Goal: Task Accomplishment & Management: Complete application form

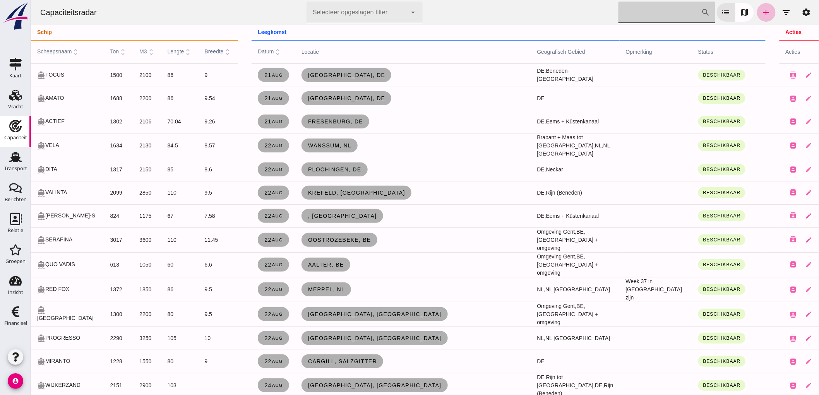
click at [647, 10] on input "[PERSON_NAME] op scheepsnaam" at bounding box center [659, 13] width 83 height 22
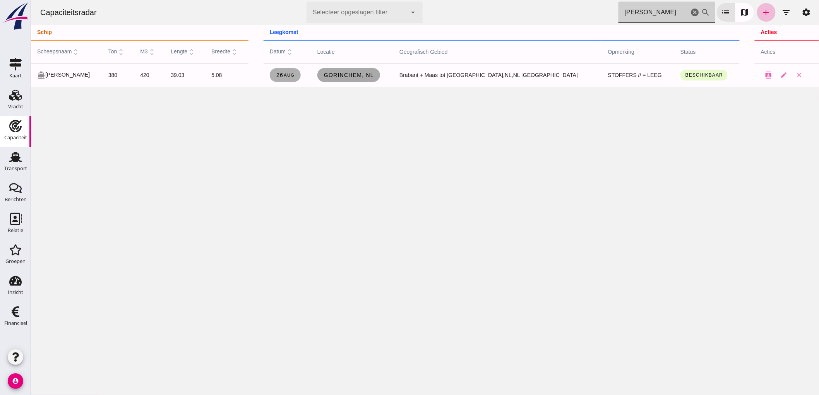
type input "jenny"
click at [370, 78] on span "Gorinchem, nl" at bounding box center [348, 75] width 50 height 6
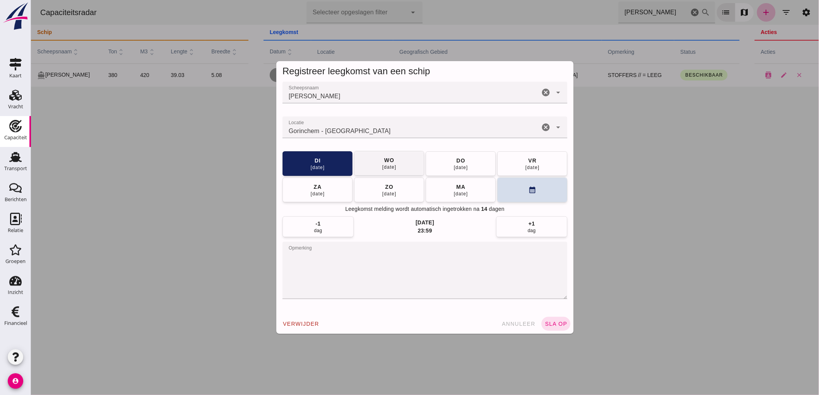
click at [384, 159] on div "wo" at bounding box center [389, 160] width 10 height 8
click at [402, 194] on button "ma 01 sep" at bounding box center [389, 189] width 70 height 25
click at [547, 319] on button "sla op" at bounding box center [555, 324] width 29 height 14
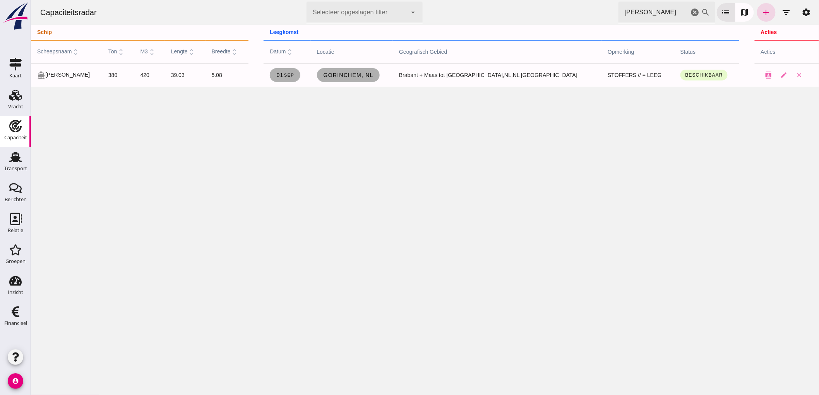
click at [691, 11] on icon "cancel" at bounding box center [694, 12] width 9 height 9
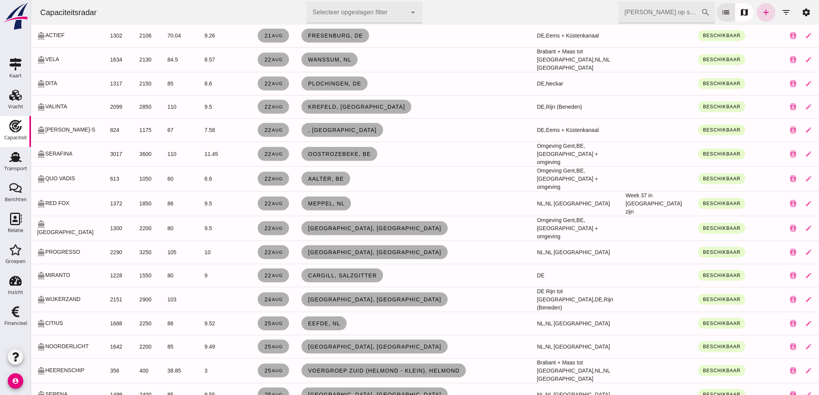
scroll to position [129, 0]
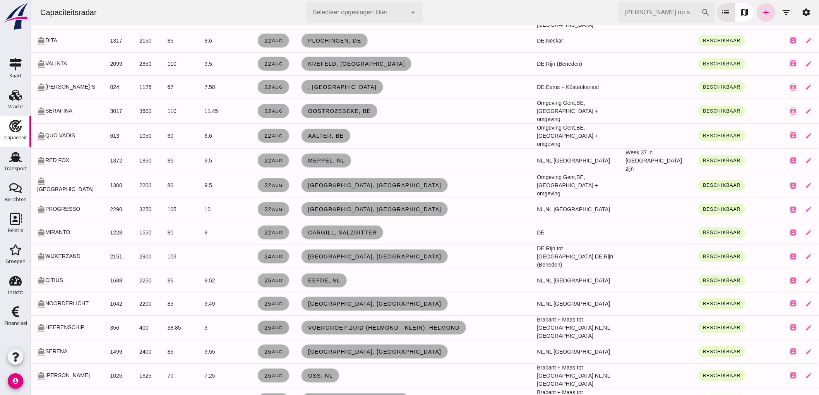
click at [265, 325] on span "25 aug" at bounding box center [273, 328] width 19 height 6
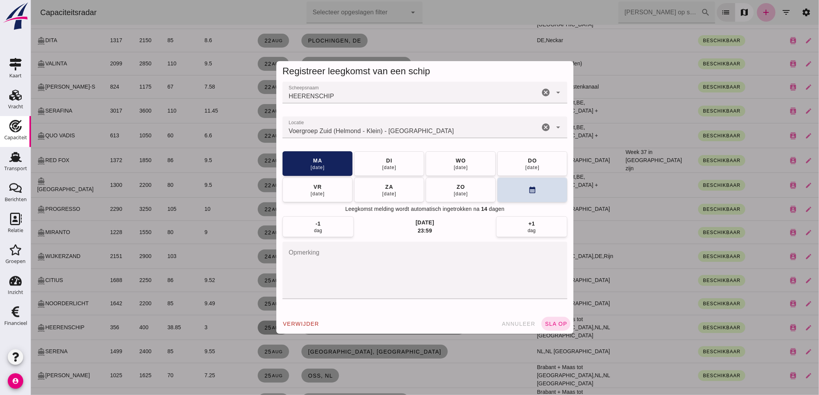
scroll to position [0, 0]
click at [541, 129] on icon "cancel" at bounding box center [545, 127] width 9 height 9
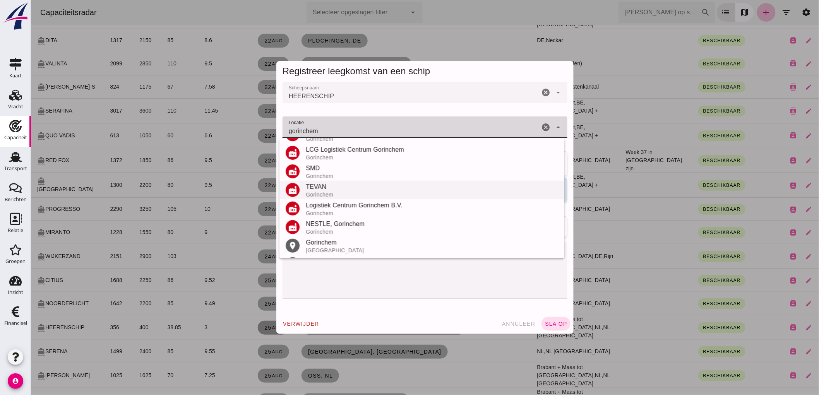
scroll to position [109, 0]
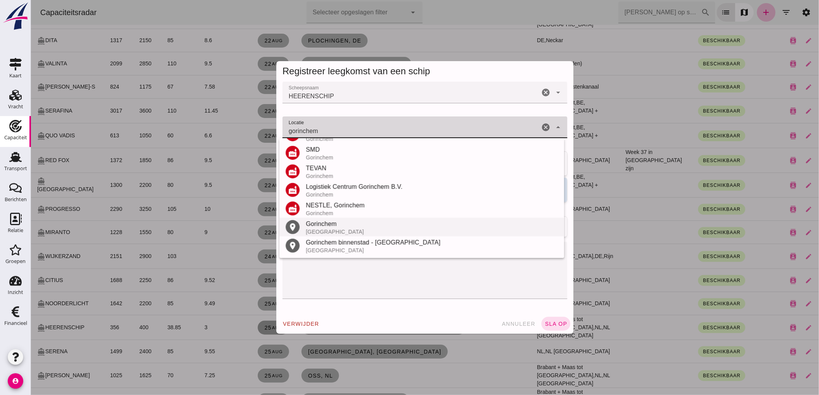
click at [324, 228] on div "Gorinchem" at bounding box center [431, 223] width 252 height 9
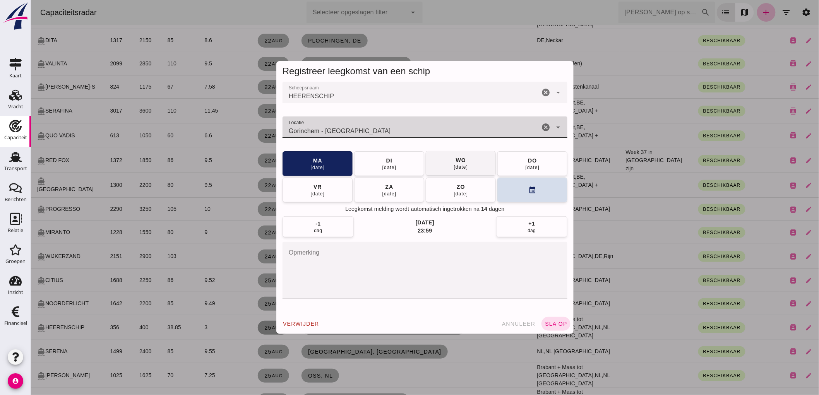
type input "Gorinchem - Zuid-Holland"
click at [455, 161] on div "wo" at bounding box center [460, 160] width 10 height 8
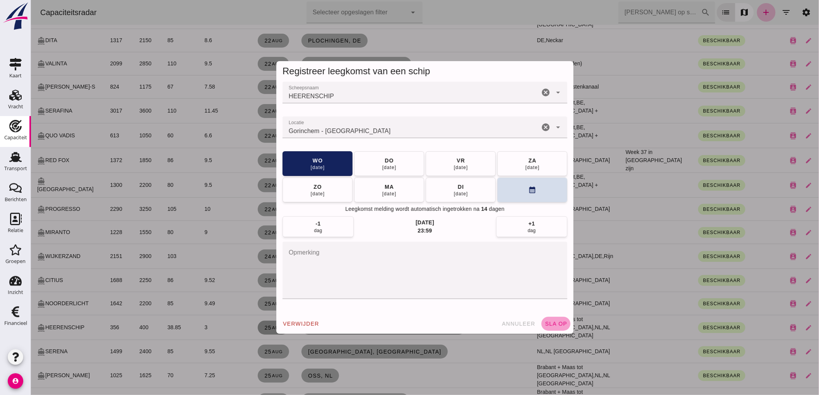
click at [546, 322] on span "sla op" at bounding box center [555, 324] width 23 height 6
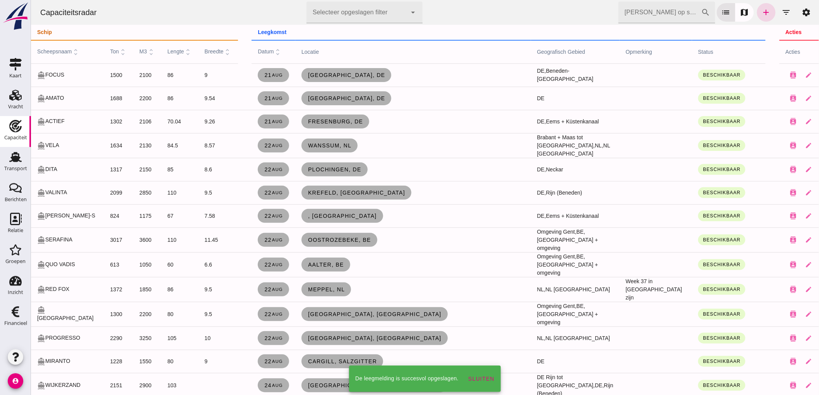
scroll to position [129, 0]
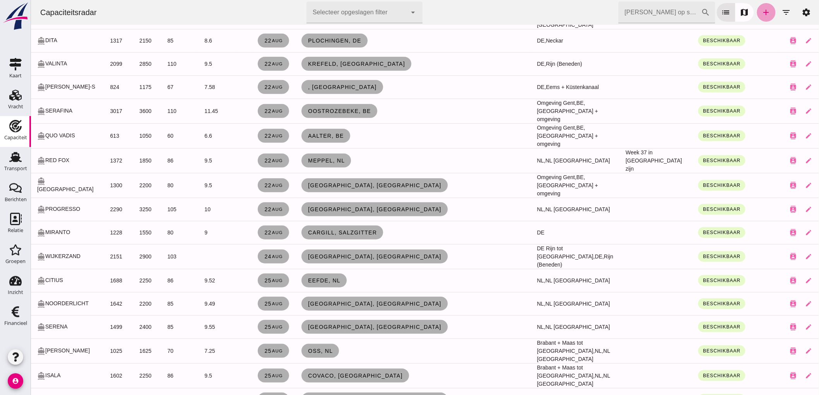
click at [757, 13] on link "add" at bounding box center [766, 12] width 19 height 19
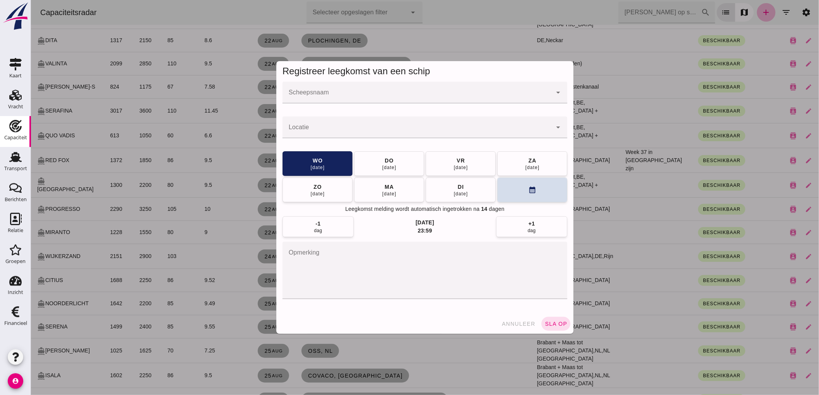
scroll to position [0, 0]
click at [319, 95] on input "Scheepsnaam" at bounding box center [416, 96] width 269 height 9
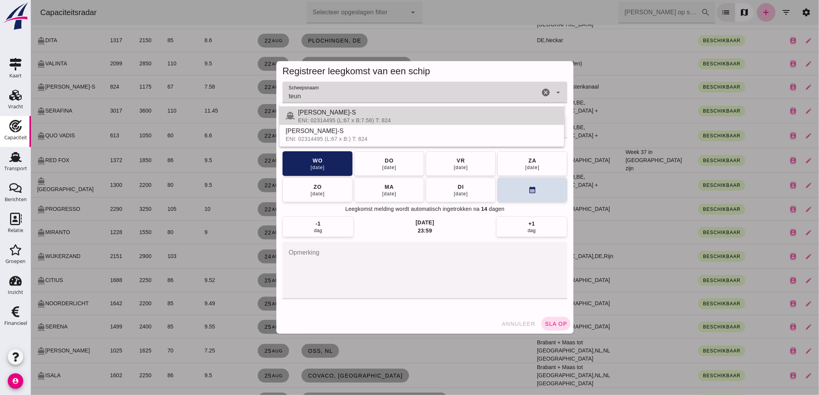
type input "[PERSON_NAME]-S"
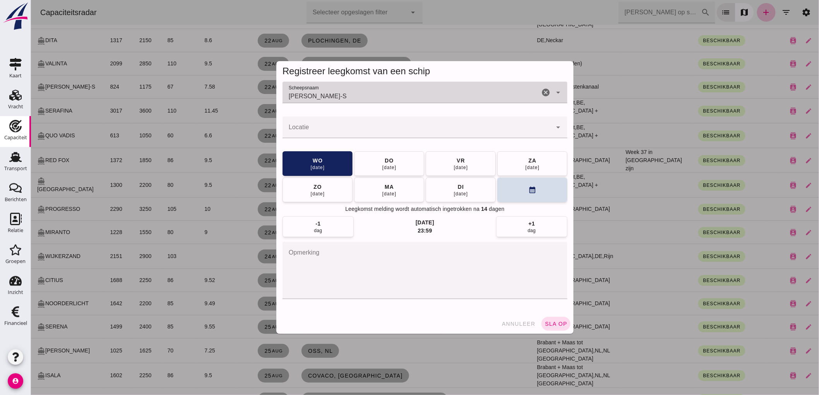
click at [322, 128] on input "Locatie" at bounding box center [416, 131] width 269 height 9
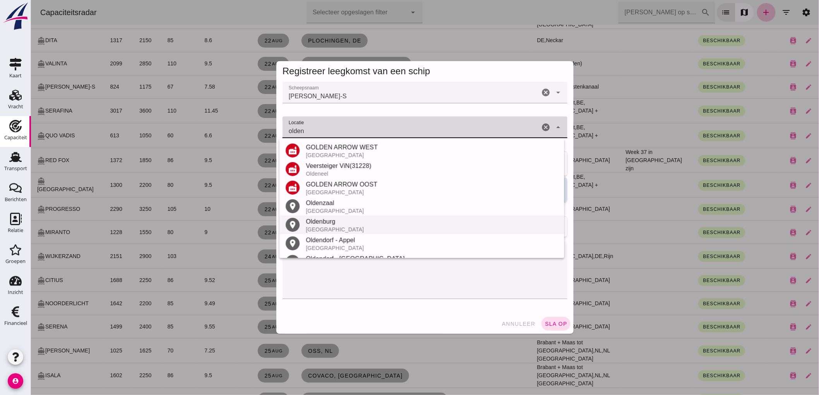
click at [338, 219] on div "Oldenburg" at bounding box center [431, 221] width 252 height 9
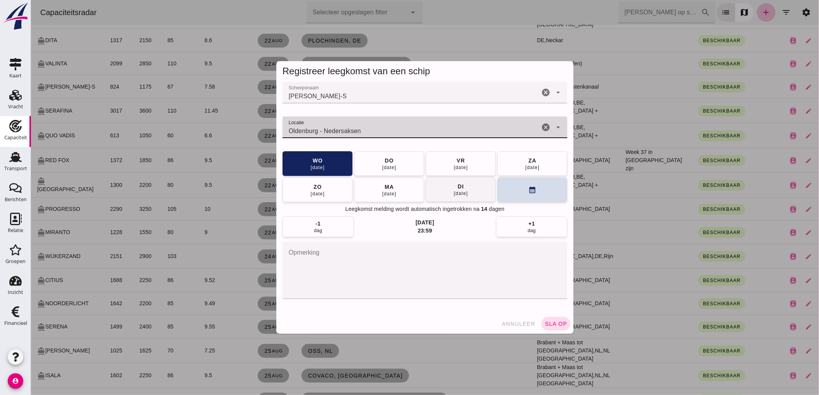
type input "Oldenburg - Nedersaksen"
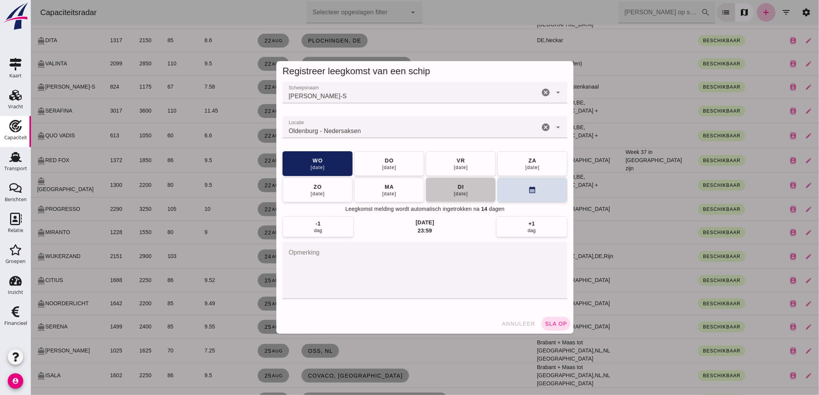
drag, startPoint x: 438, startPoint y: 192, endPoint x: 460, endPoint y: 202, distance: 24.6
click at [438, 191] on button "di 02 sep" at bounding box center [460, 190] width 70 height 25
click at [554, 324] on span "sla op" at bounding box center [555, 324] width 23 height 6
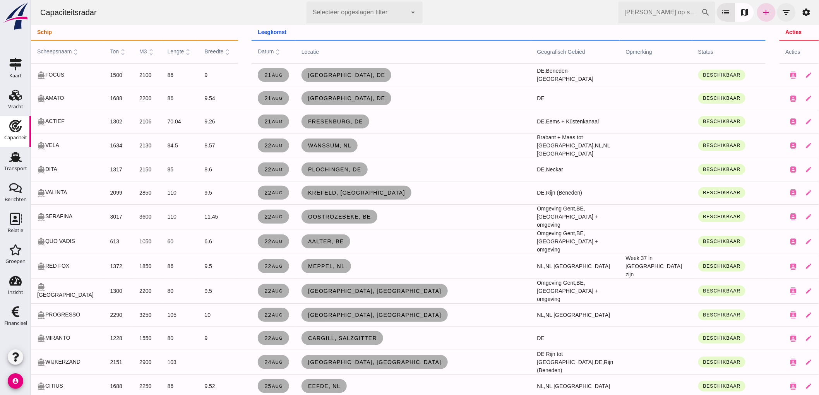
click at [782, 10] on icon "filter_list" at bounding box center [786, 12] width 9 height 9
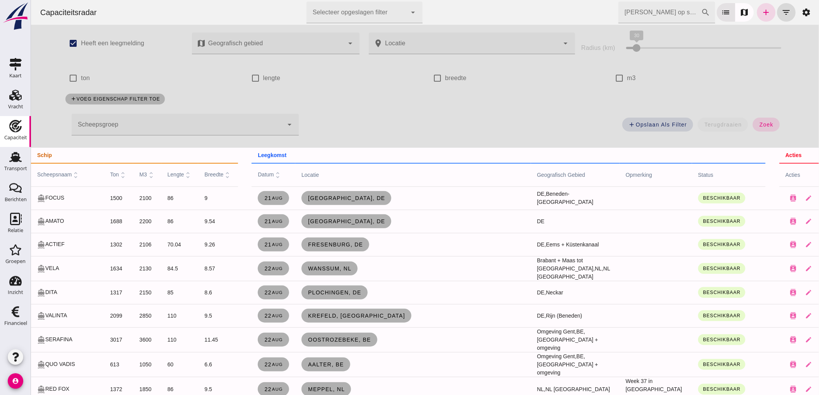
click at [627, 76] on label "m3" at bounding box center [631, 78] width 9 height 22
click at [627, 76] on input "m3" at bounding box center [618, 77] width 15 height 15
checkbox input "true"
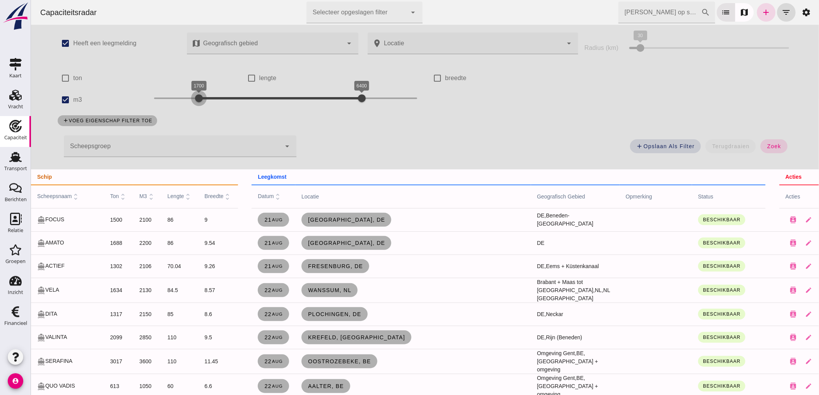
drag, startPoint x: 146, startPoint y: 98, endPoint x: 191, endPoint y: 98, distance: 45.7
click at [191, 98] on div at bounding box center [198, 98] width 15 height 15
drag, startPoint x: 355, startPoint y: 91, endPoint x: 218, endPoint y: 105, distance: 137.0
click at [212, 107] on div "1700 2300 1700 2300" at bounding box center [285, 100] width 279 height 22
click at [766, 144] on span "zoek" at bounding box center [773, 146] width 14 height 6
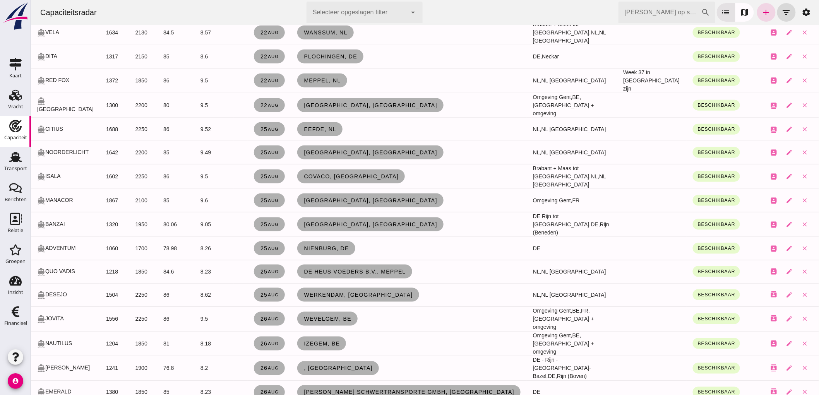
scroll to position [301, 0]
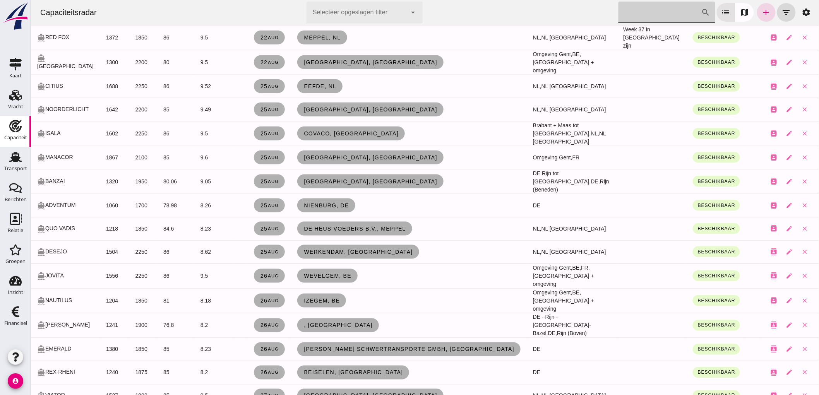
click at [641, 2] on input "[PERSON_NAME] op scheepsnaam" at bounding box center [659, 13] width 83 height 22
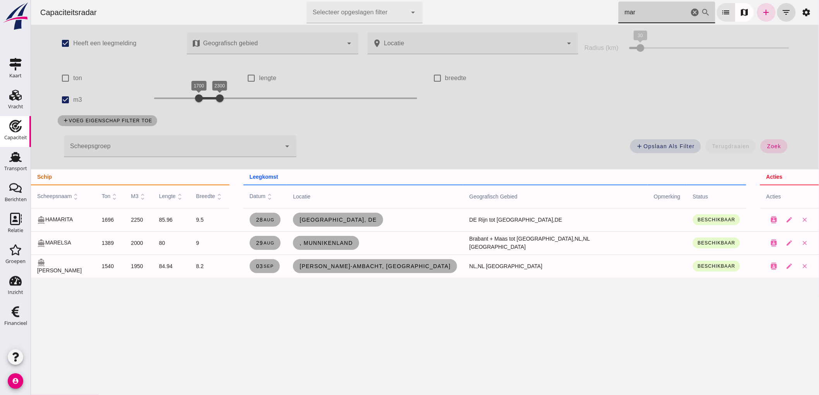
scroll to position [0, 0]
type input "mar"
click at [353, 244] on span ", Munnikenland" at bounding box center [326, 243] width 54 height 6
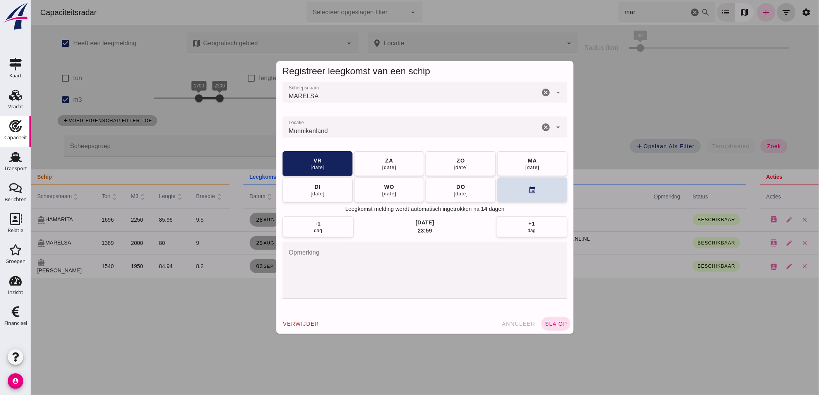
click at [552, 324] on span "sla op" at bounding box center [555, 324] width 23 height 6
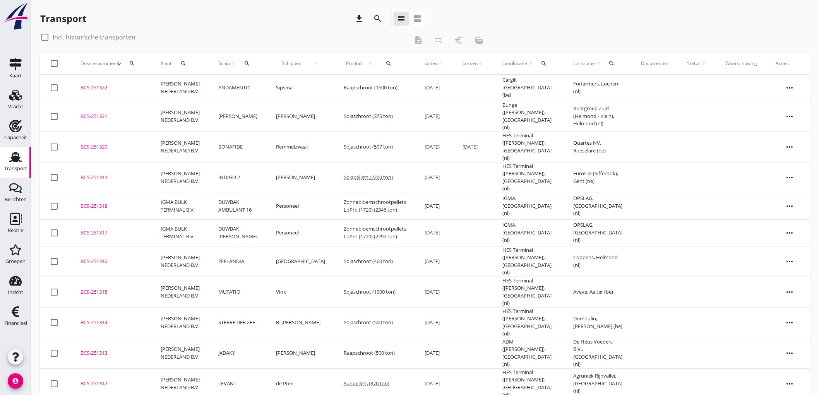
click at [17, 151] on icon "Transport" at bounding box center [15, 157] width 12 height 12
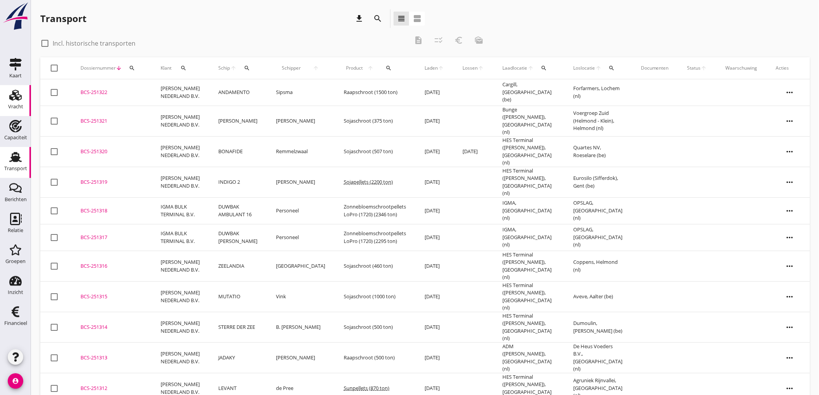
click at [14, 96] on icon "Vracht" at bounding box center [15, 95] width 12 height 12
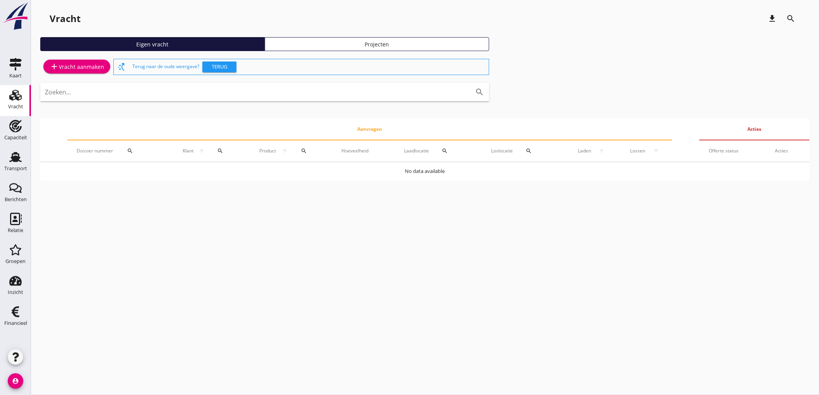
click at [58, 77] on div "add Vracht aanmaken switch_access_shortcut Terug naar de oude weergave? Terug Z…" at bounding box center [425, 118] width 770 height 123
click at [62, 72] on link "add Vracht aanmaken" at bounding box center [76, 67] width 67 height 14
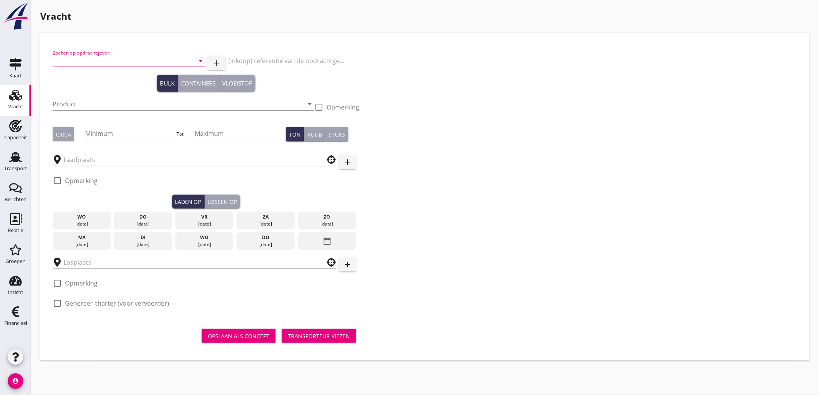
click at [150, 59] on input "Zoeken op opdrachtgever..." at bounding box center [118, 61] width 131 height 12
type input "c"
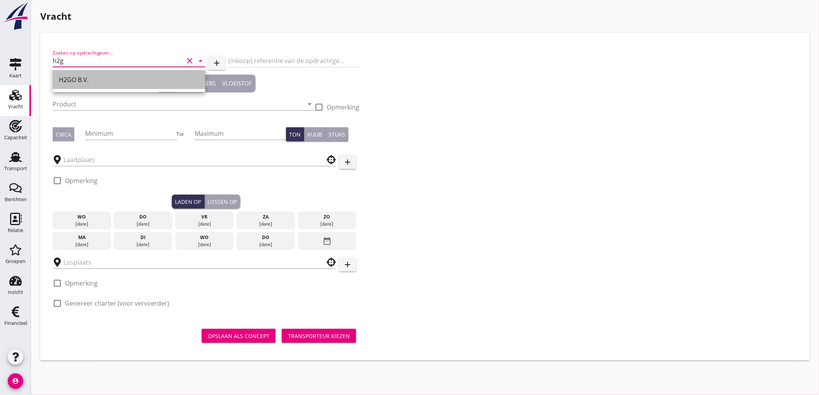
click at [148, 79] on div "H2GO B.V." at bounding box center [129, 79] width 140 height 9
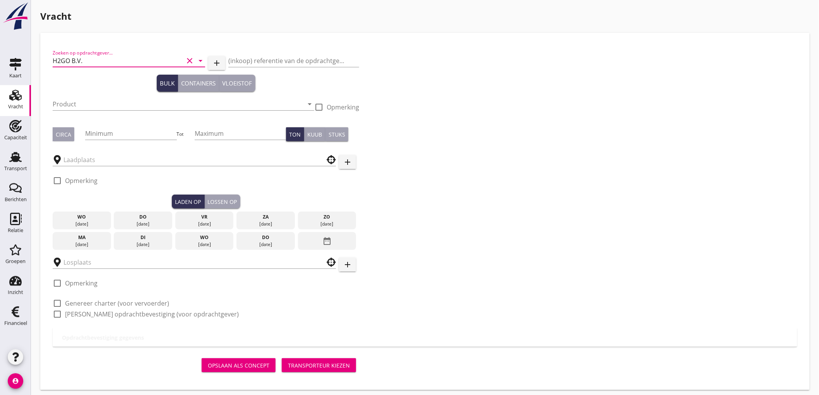
type input "H2GO B.V."
click at [75, 97] on div "Product arrow_drop_down" at bounding box center [184, 105] width 262 height 25
click at [79, 105] on input "Product" at bounding box center [178, 104] width 251 height 12
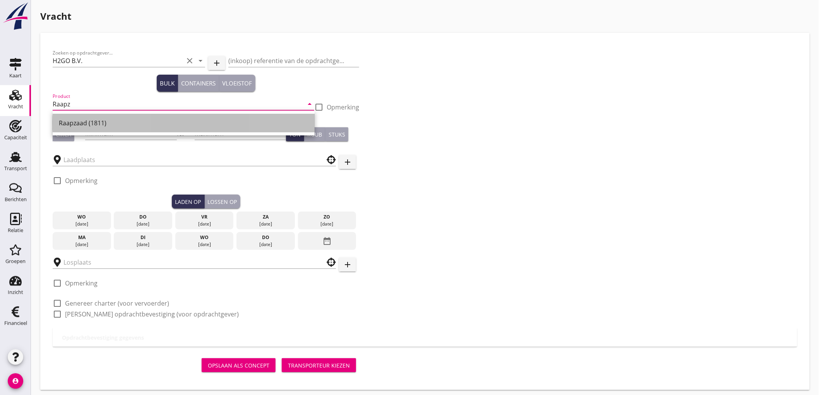
click at [84, 121] on div "Raapzaad (1811)" at bounding box center [184, 122] width 250 height 9
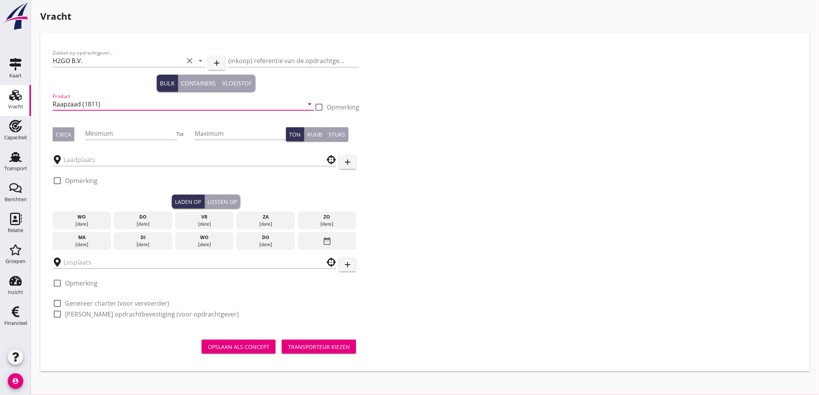
type input "Raapzaad (1811)"
click at [52, 132] on div "Zoeken op opdrachtgever... H2GO B.V. clear arrow_drop_down add (inkoop) referen…" at bounding box center [206, 186] width 313 height 283
click at [65, 136] on div "Circa" at bounding box center [63, 134] width 15 height 8
click at [107, 131] on input "Minimum" at bounding box center [130, 133] width 91 height 12
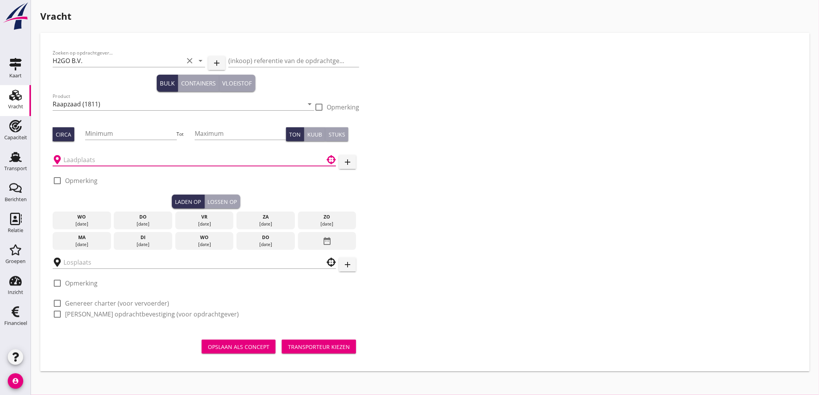
click at [96, 159] on input "text" at bounding box center [188, 160] width 251 height 12
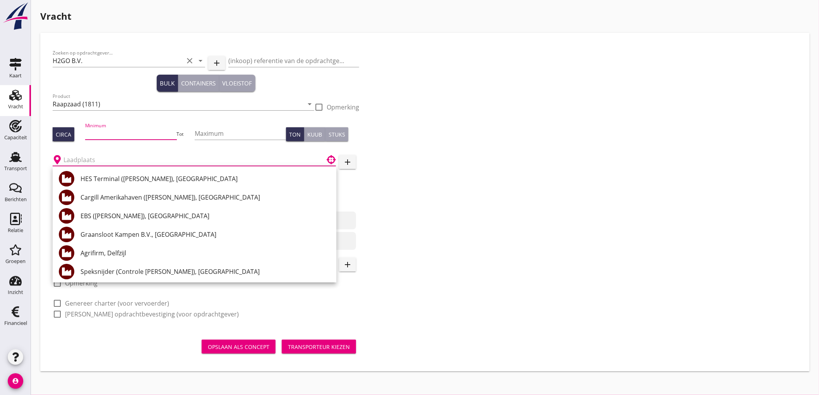
click at [105, 134] on input "Minimum" at bounding box center [130, 133] width 91 height 12
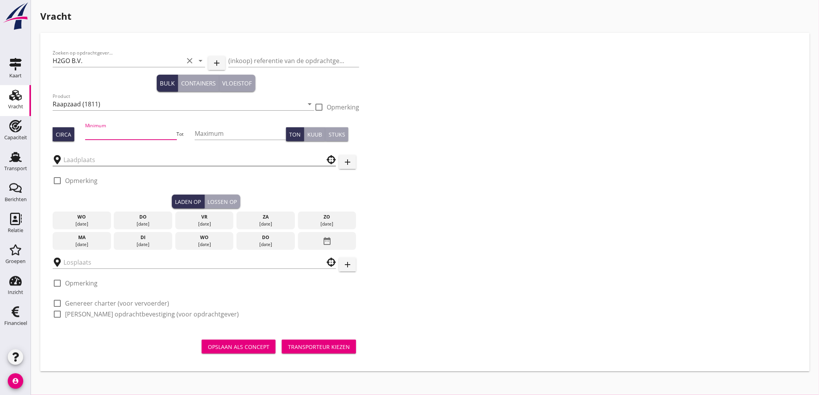
click at [118, 159] on input "text" at bounding box center [188, 160] width 251 height 12
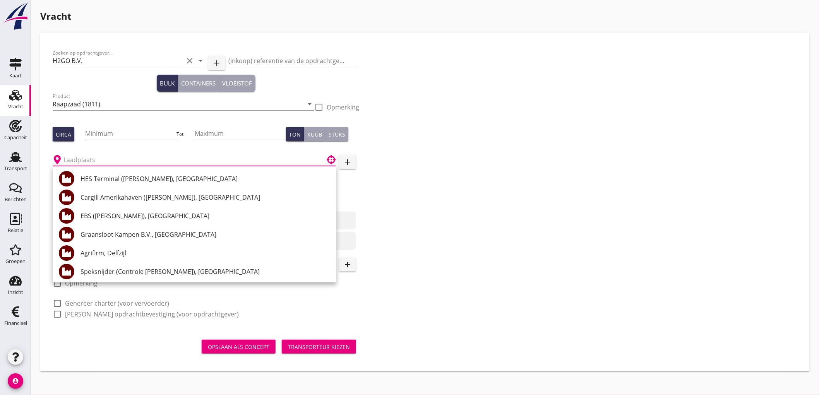
click at [96, 156] on input "text" at bounding box center [188, 160] width 251 height 12
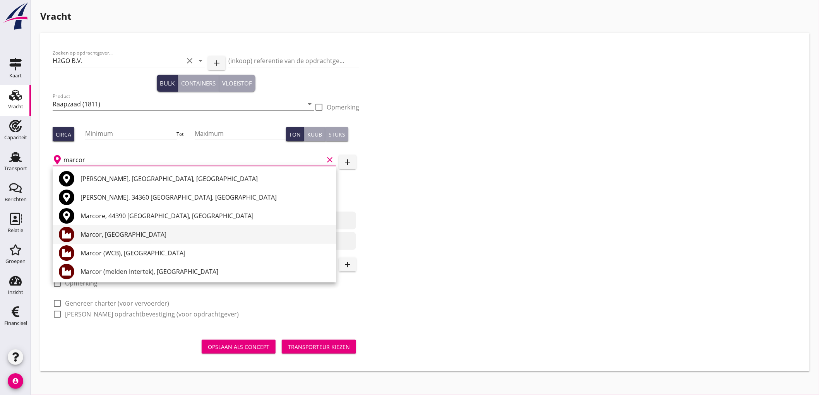
click at [158, 231] on div "Marcor, Rotterdam" at bounding box center [206, 234] width 250 height 9
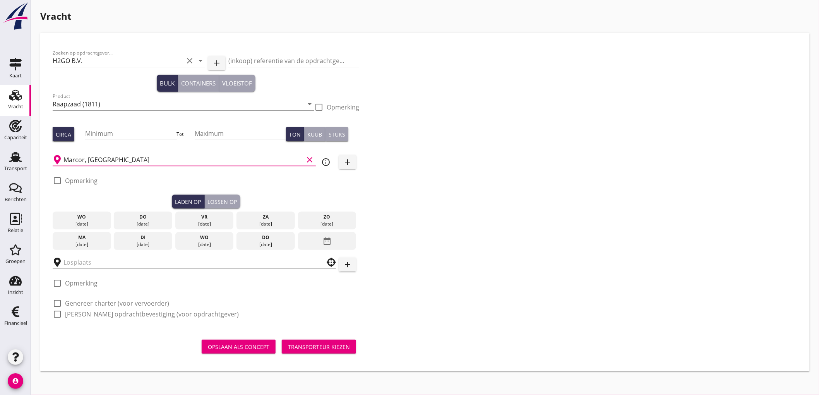
type input "Marcor, Rotterdam"
click at [324, 162] on icon "info_outline" at bounding box center [325, 162] width 9 height 9
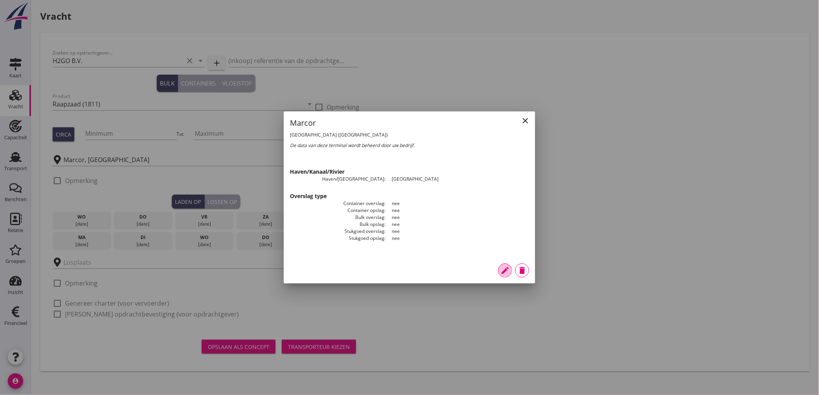
click at [502, 274] on icon "edit" at bounding box center [504, 270] width 9 height 9
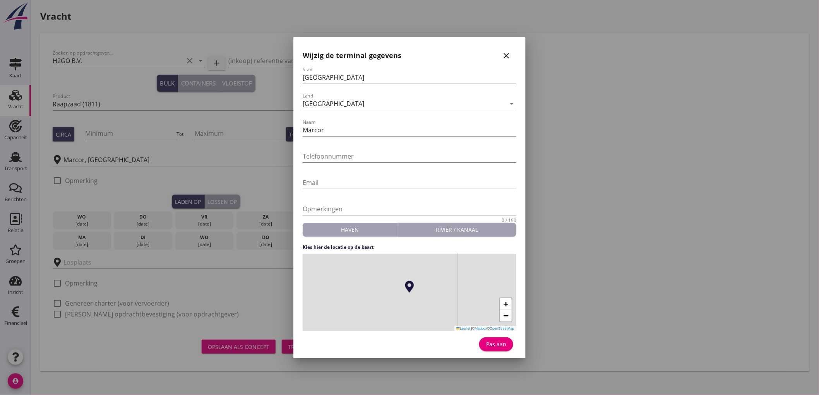
click at [358, 157] on input "Telefoonnummer" at bounding box center [410, 156] width 214 height 12
type input "010-2992121"
click at [494, 339] on button "Pas aan" at bounding box center [496, 345] width 34 height 14
type input "Marcor"
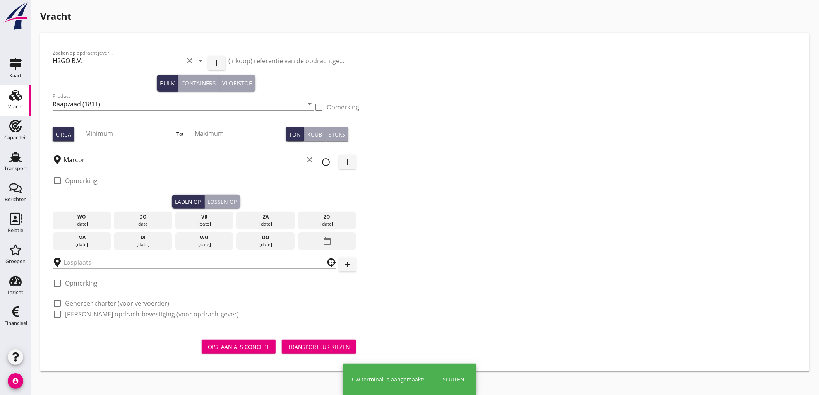
click at [64, 181] on div "check_box_outline_blank Opmerking" at bounding box center [75, 180] width 45 height 9
click at [87, 180] on label "Opmerking" at bounding box center [81, 181] width 33 height 8
checkbox input "true"
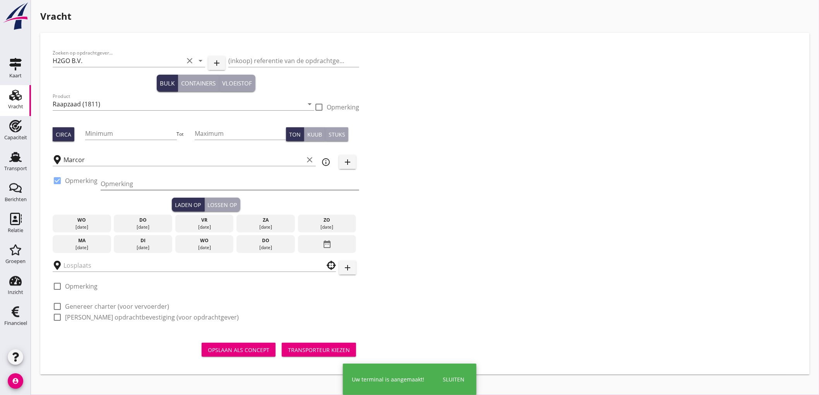
click at [136, 182] on input "Opmerking" at bounding box center [230, 184] width 259 height 12
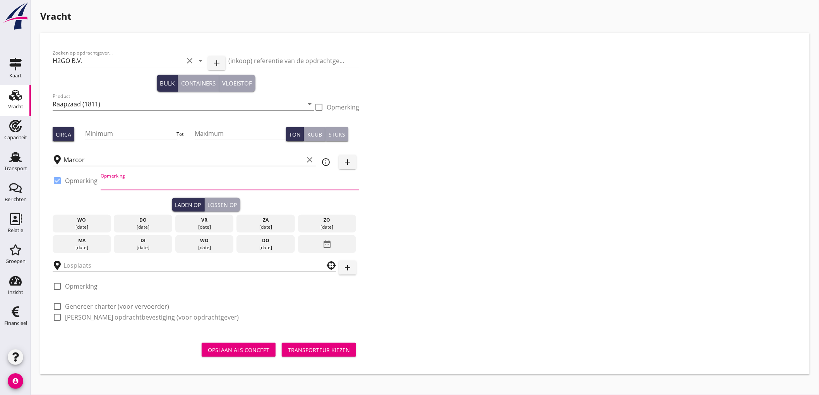
paste input "ex ZHENG FAN"
type input "ex ZHENG FAN - Mississippihaven"
type button "load"
click at [142, 227] on div "28 aug." at bounding box center [143, 227] width 55 height 7
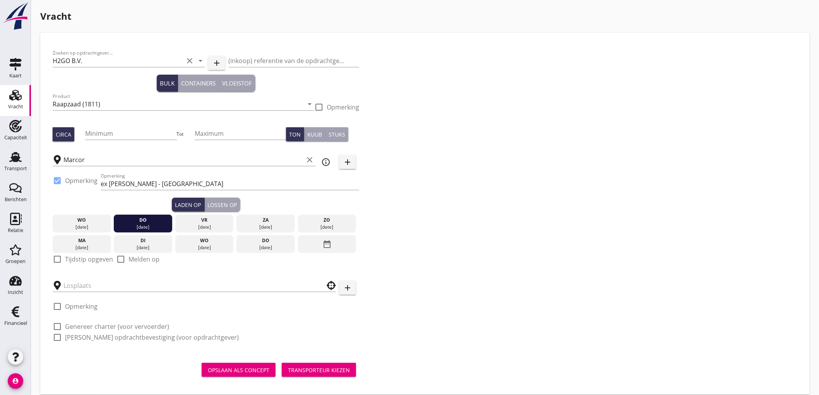
click at [63, 261] on div at bounding box center [57, 259] width 13 height 13
checkbox input "true"
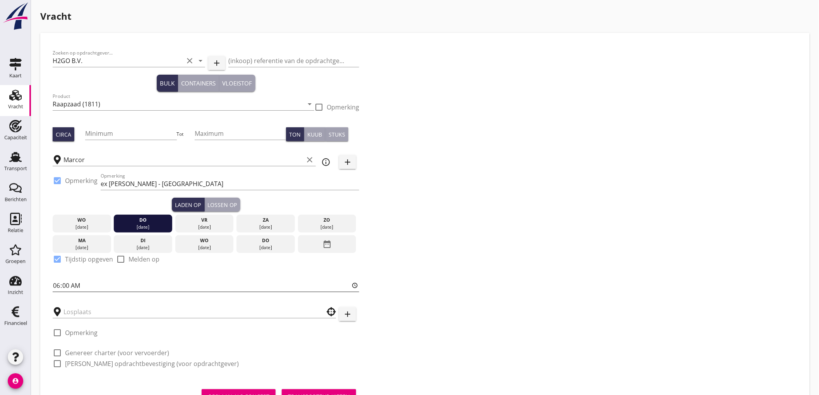
click at [57, 285] on input "06:00" at bounding box center [206, 285] width 307 height 12
type input "08:00"
click at [101, 307] on input "text" at bounding box center [188, 312] width 251 height 12
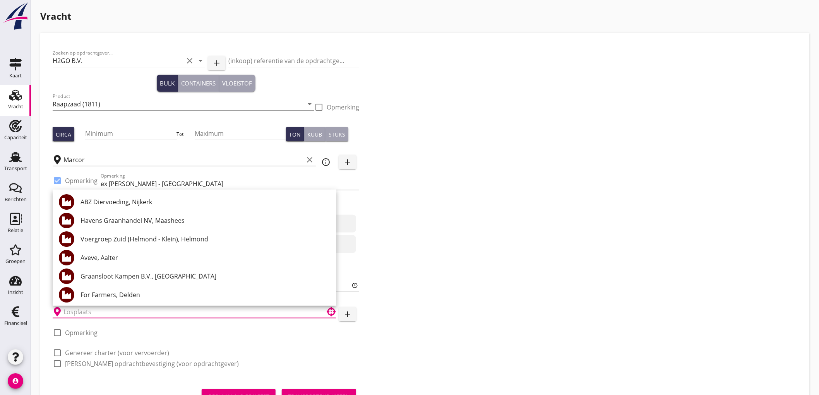
click at [588, 248] on div "Zoeken op opdrachtgever... H2GO B.V. clear arrow_drop_down add (inkoop) referen…" at bounding box center [425, 211] width 751 height 333
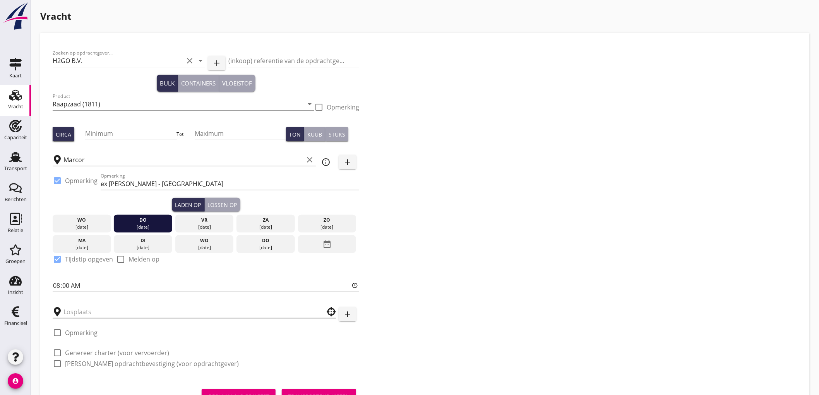
click at [98, 312] on input "text" at bounding box center [188, 312] width 251 height 12
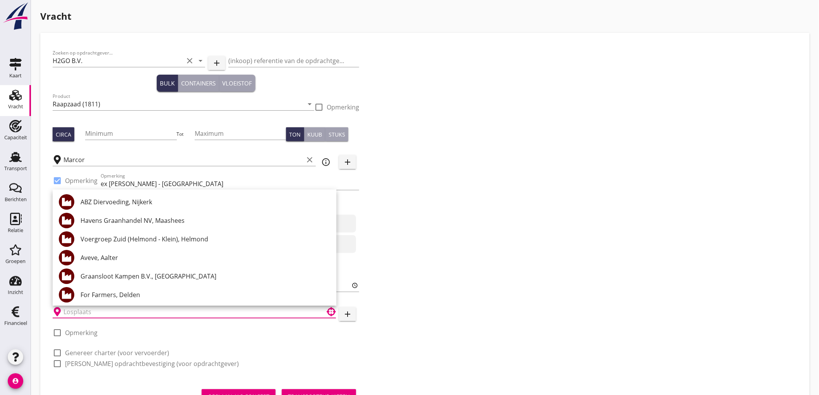
click at [440, 262] on div "Zoeken op opdrachtgever... H2GO B.V. clear arrow_drop_down add (inkoop) referen…" at bounding box center [425, 211] width 751 height 333
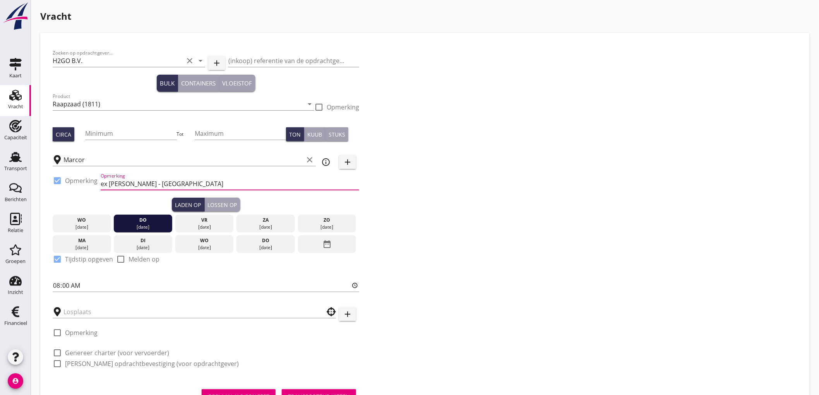
click at [217, 185] on input "ex ZHENG FAN - Mississippihaven" at bounding box center [230, 184] width 259 height 12
click at [91, 307] on input "text" at bounding box center [188, 312] width 251 height 12
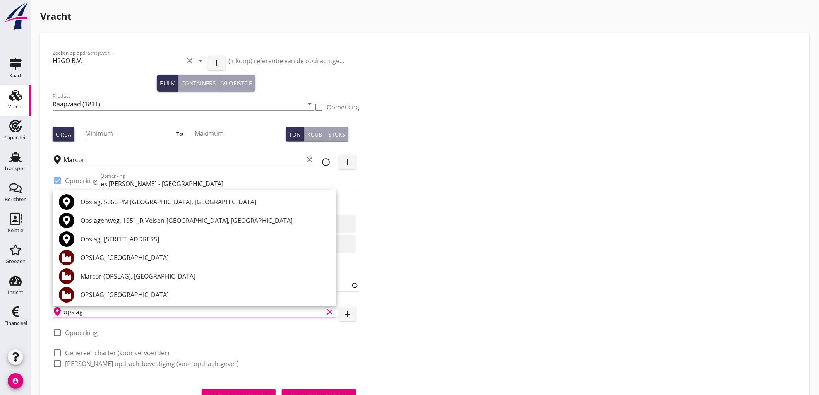
click at [142, 278] on div "Marcor (OPSLAG), Rotterdam" at bounding box center [206, 276] width 250 height 9
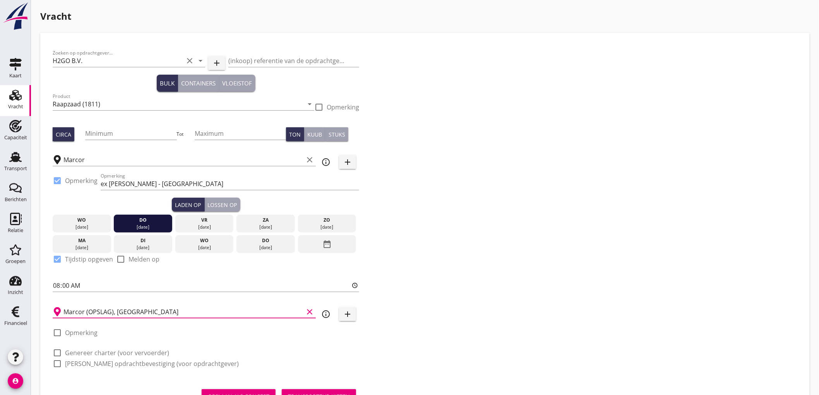
type input "Marcor (OPSLAG), Rotterdam"
click at [324, 316] on icon "info_outline" at bounding box center [325, 314] width 9 height 9
click at [95, 351] on label "Genereer charter (voor vervoerder)" at bounding box center [117, 353] width 104 height 8
checkbox input "true"
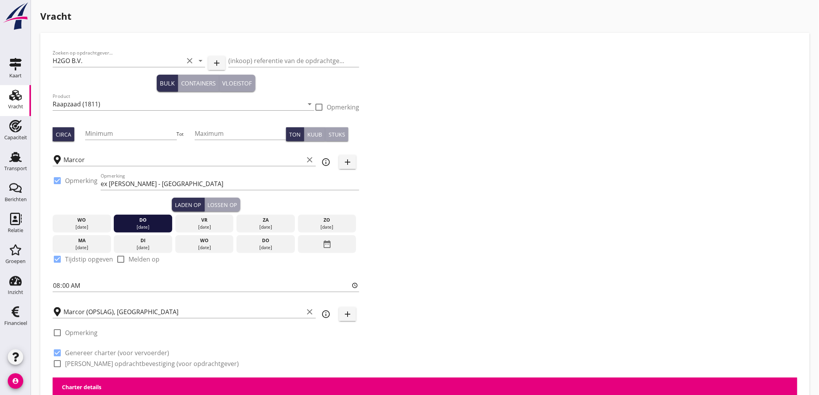
click at [89, 362] on label "Genereer opdrachtbevestiging (voor opdrachtgever)" at bounding box center [152, 364] width 174 height 8
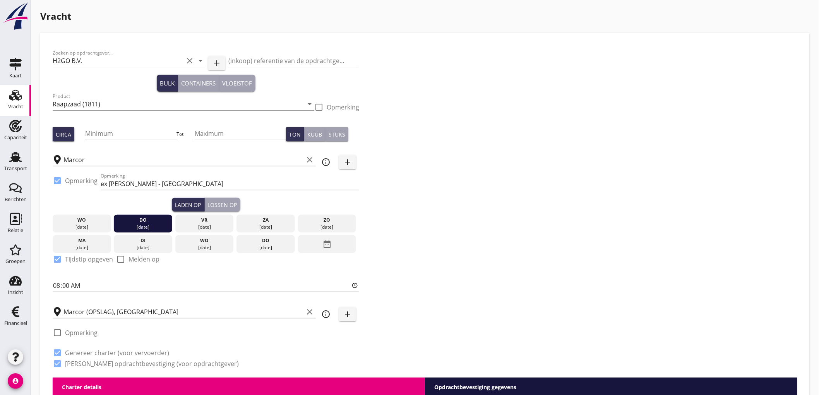
checkbox input "true"
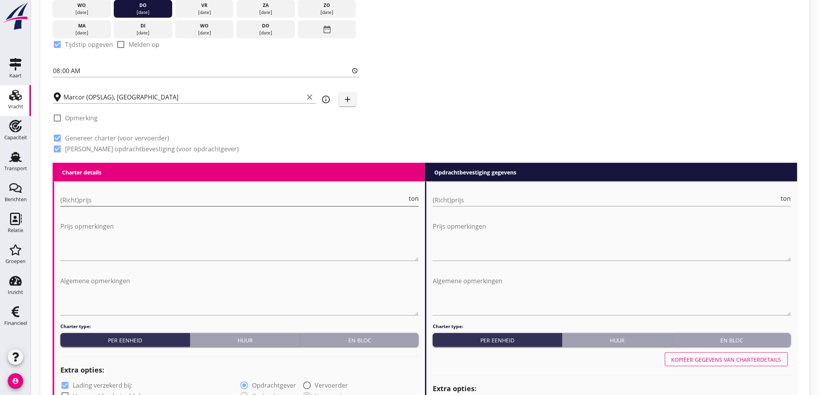
click at [127, 196] on input "(Richt)prijs" at bounding box center [233, 200] width 347 height 12
type input "512"
type input "512.50"
click at [456, 200] on input "(Richt)prijs" at bounding box center [606, 200] width 347 height 12
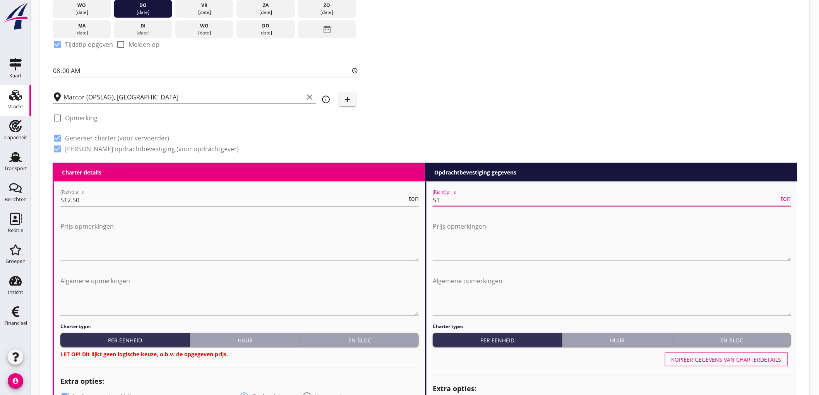
type input "512"
type input "512.50"
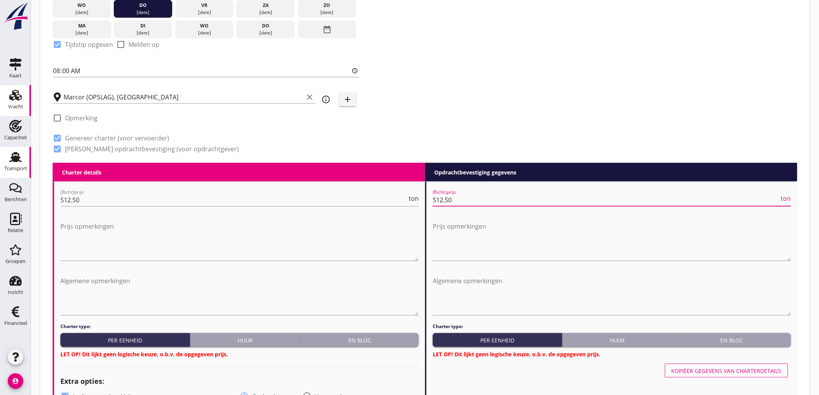
drag, startPoint x: 115, startPoint y: 197, endPoint x: 0, endPoint y: 172, distance: 117.8
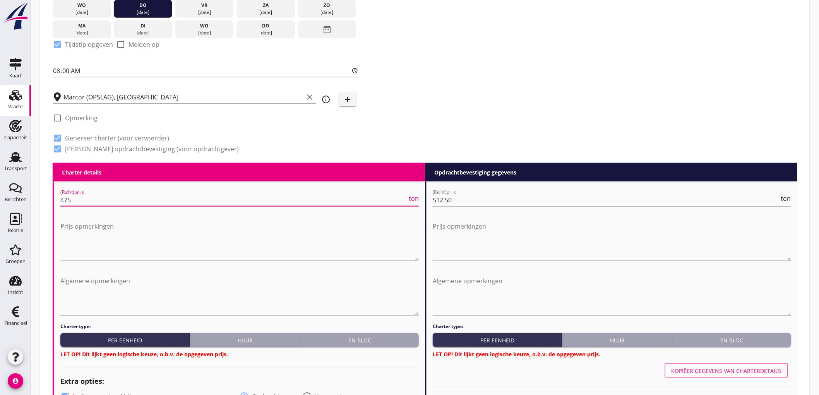
type input "475"
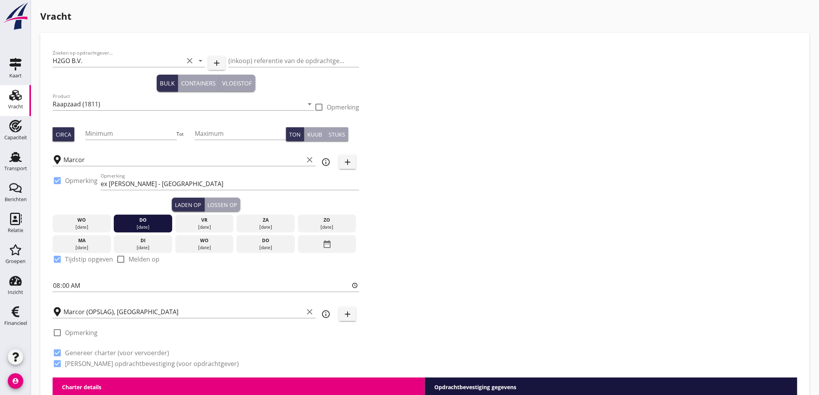
scroll to position [344, 0]
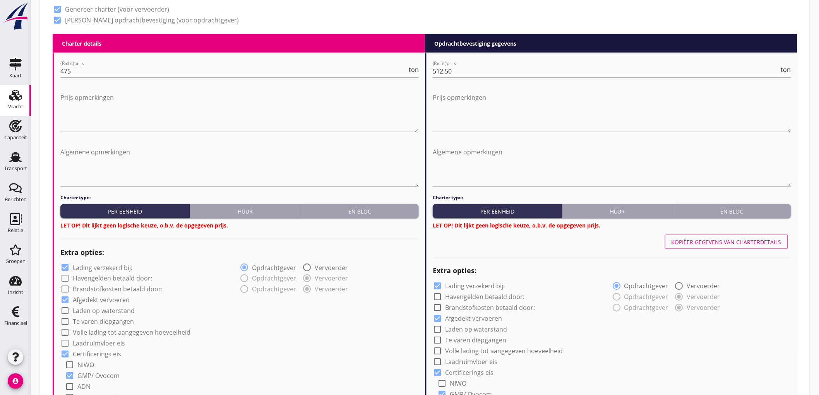
click at [233, 205] on button "Huur" at bounding box center [245, 211] width 111 height 14
radio input "true"
radio input "false"
radio input "true"
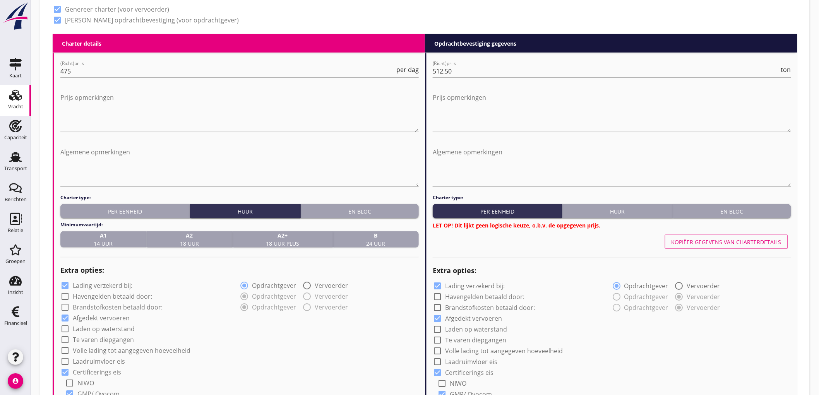
drag, startPoint x: 407, startPoint y: 242, endPoint x: 386, endPoint y: 247, distance: 21.0
click at [406, 243] on div "B 24 uur" at bounding box center [376, 239] width 80 height 16
click at [636, 208] on div "Huur" at bounding box center [618, 211] width 104 height 8
radio input "true"
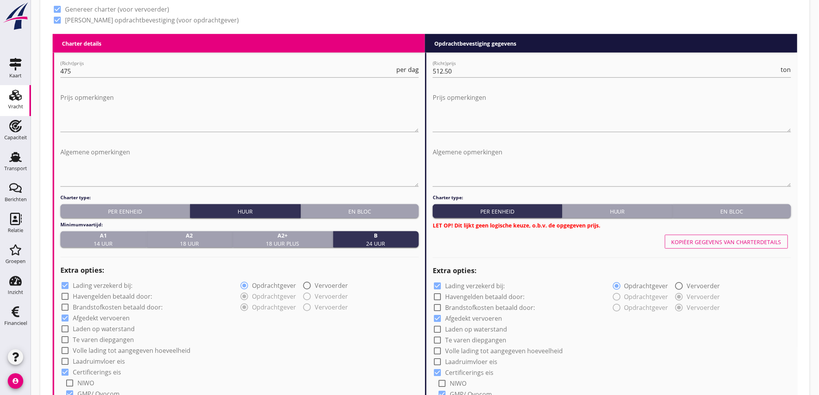
radio input "false"
radio input "true"
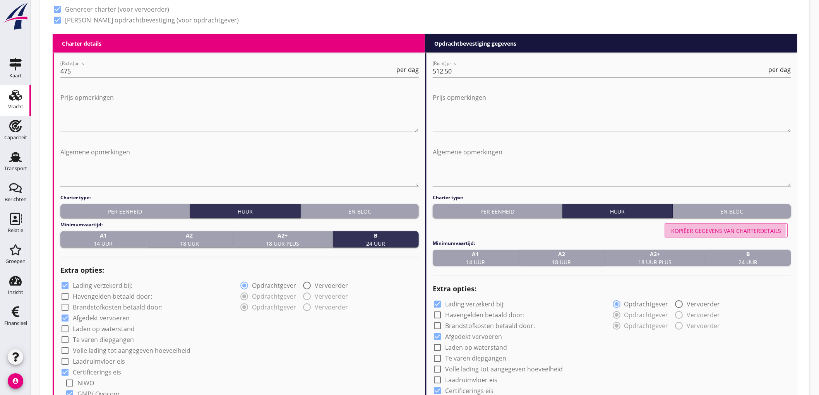
click at [710, 228] on div "Kopiëer gegevens van charterdetails" at bounding box center [727, 231] width 110 height 8
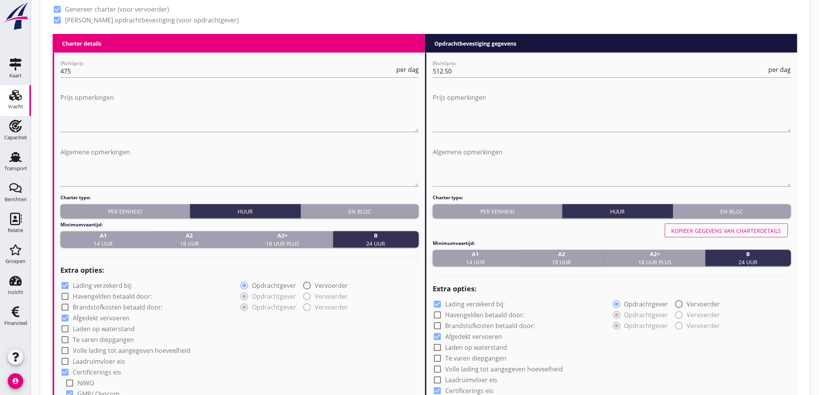
click at [115, 286] on label "Lading verzekerd bij:" at bounding box center [103, 286] width 60 height 8
checkbox input "false"
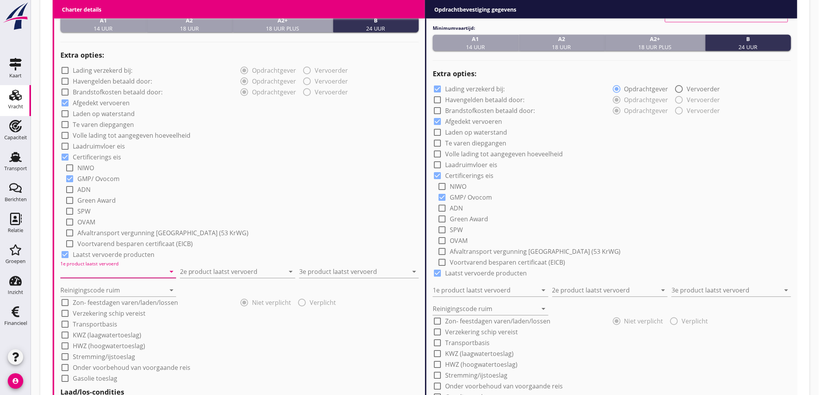
click at [103, 268] on input "1e product laatst vervoerd" at bounding box center [112, 272] width 105 height 12
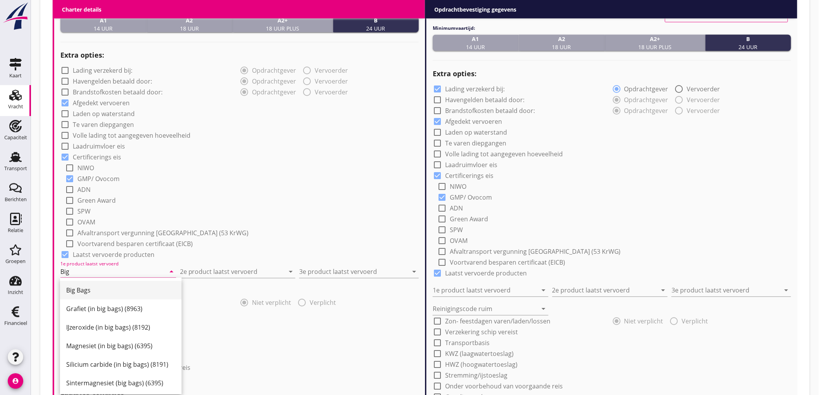
click at [99, 292] on div "Big Bags" at bounding box center [120, 290] width 109 height 9
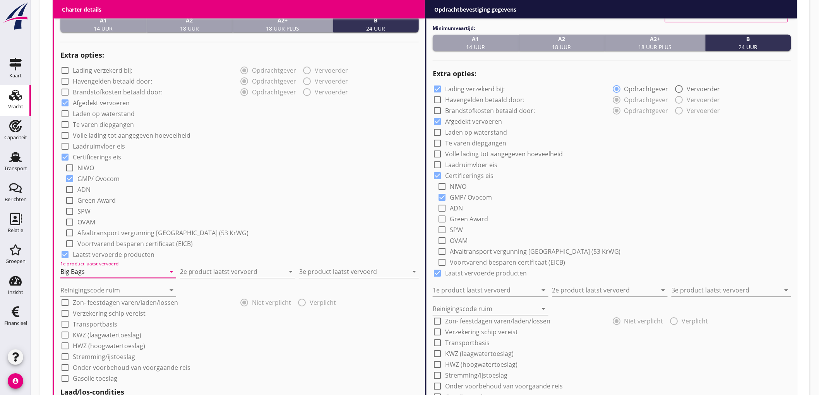
type input "Big Bags"
click at [219, 265] on div "2e product laatst vervoerd arrow_drop_down" at bounding box center [238, 269] width 116 height 17
click at [211, 271] on input "2e product laatst vervoerd" at bounding box center [232, 272] width 105 height 12
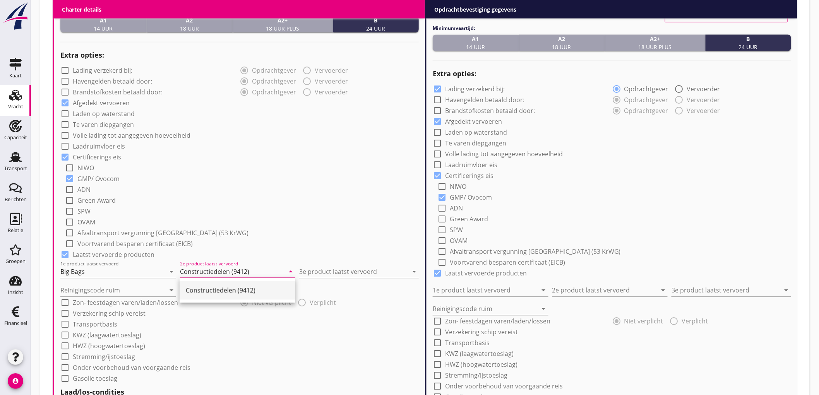
type input "Constructiedelen (9412)"
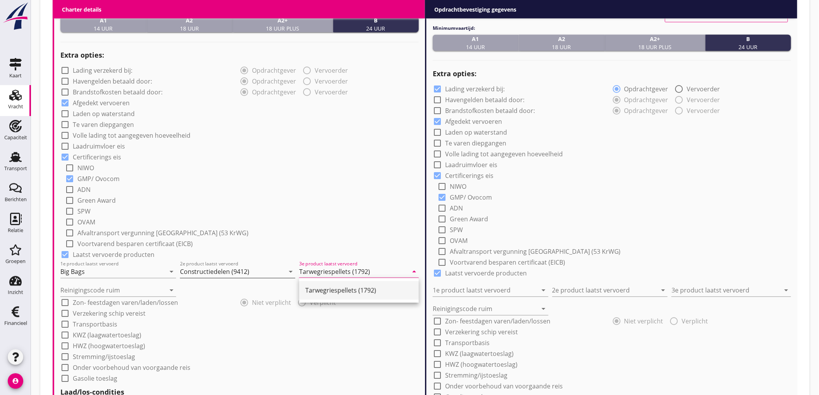
type input "Tarwegriespellets (1792)"
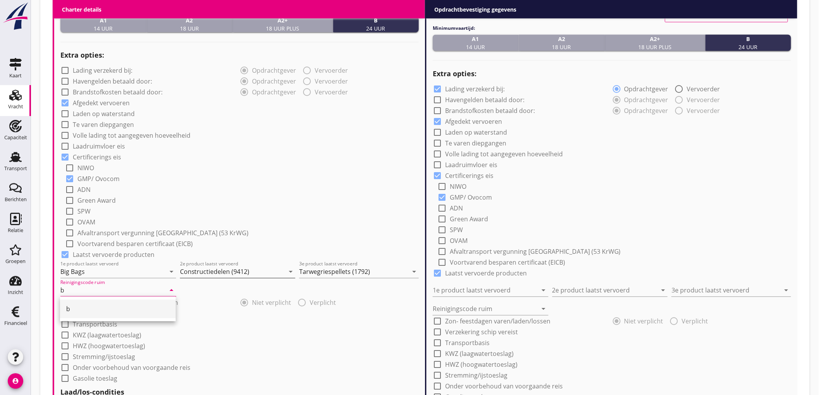
type input "b"
click at [276, 168] on div "check_box_outline_blank NIWO" at bounding box center [242, 167] width 354 height 11
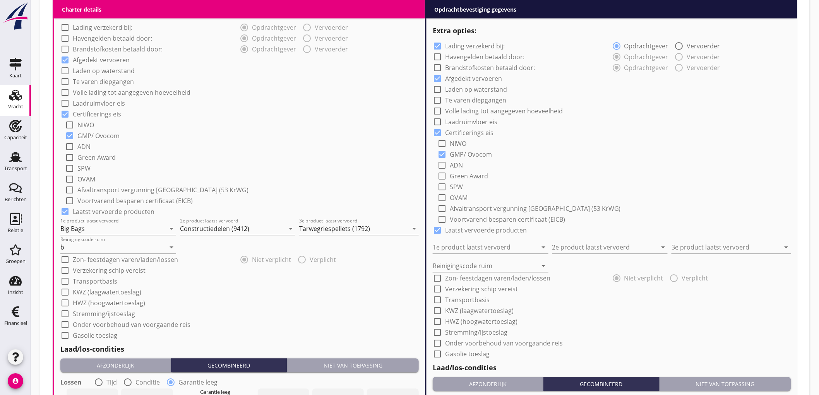
scroll to position [774, 0]
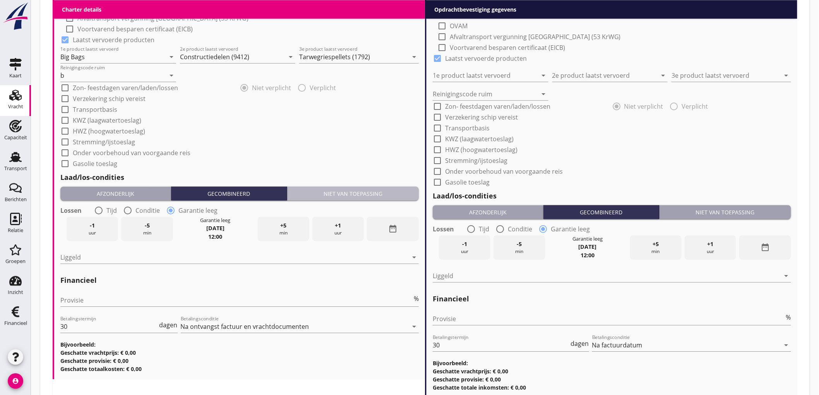
click at [347, 192] on div "Niet van toepassing" at bounding box center [352, 194] width 125 height 8
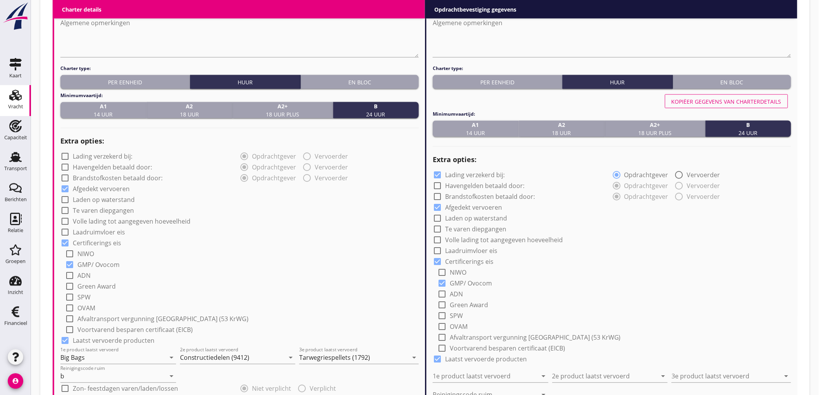
scroll to position [430, 0]
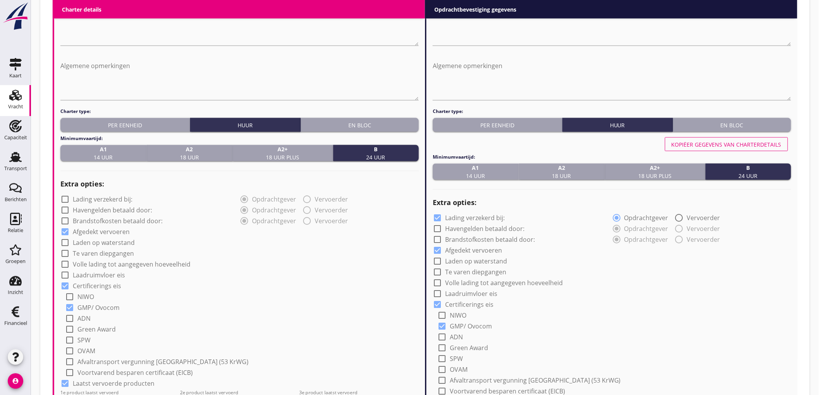
click at [681, 146] on div "Kopiëer gegevens van charterdetails" at bounding box center [727, 145] width 110 height 8
checkbox input "false"
type input "Big Bags"
type input "Constructiedelen (9412)"
type input "Tarwegriespellets (1792)"
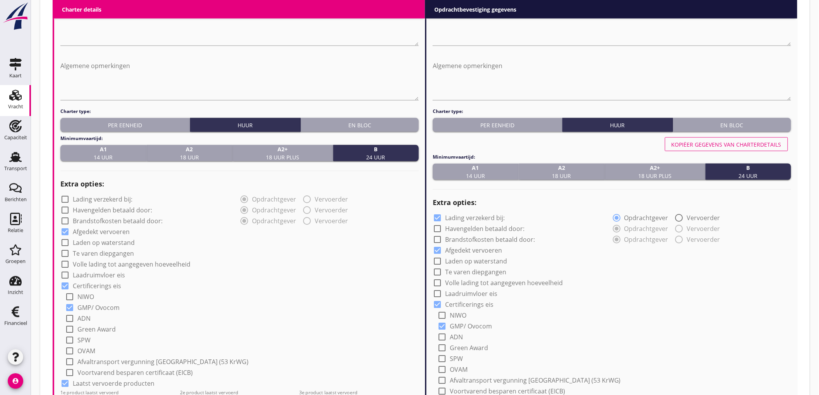
type input "b"
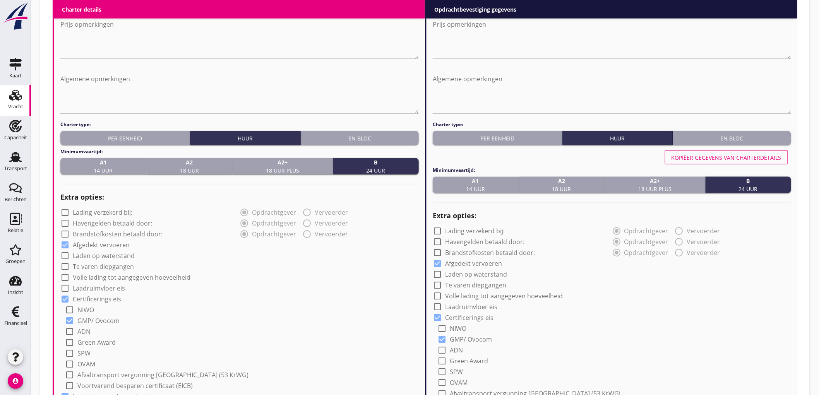
scroll to position [159, 0]
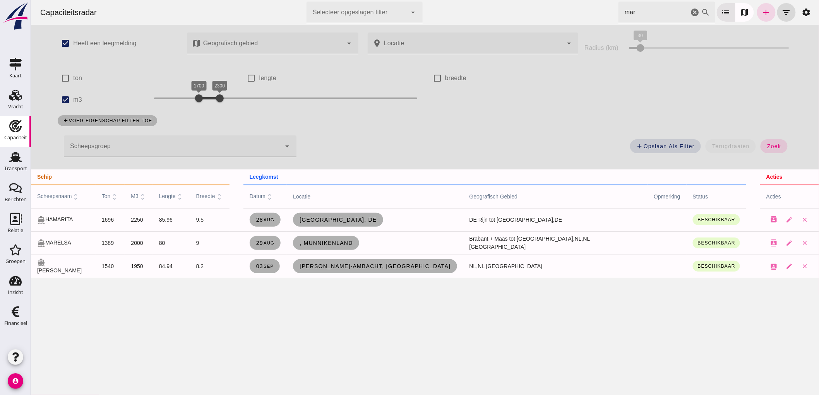
click at [690, 12] on icon "cancel" at bounding box center [694, 12] width 9 height 9
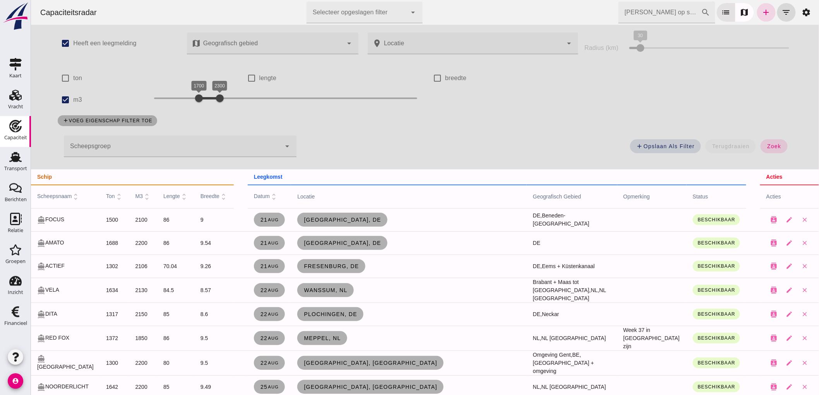
drag, startPoint x: 62, startPoint y: 98, endPoint x: 83, endPoint y: 98, distance: 21.3
click at [62, 98] on input "m3" at bounding box center [64, 99] width 15 height 15
checkbox input "false"
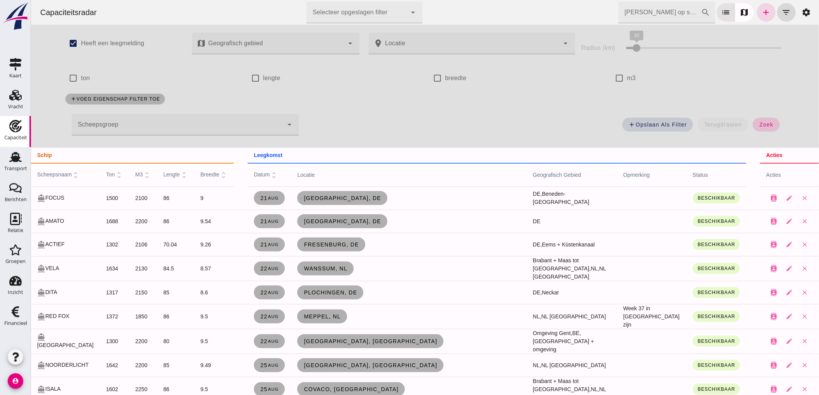
click at [759, 126] on span "zoek" at bounding box center [766, 125] width 14 height 6
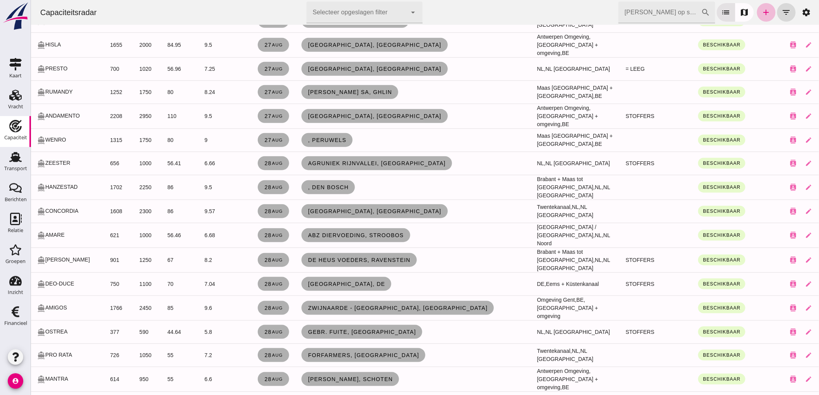
scroll to position [1505, 0]
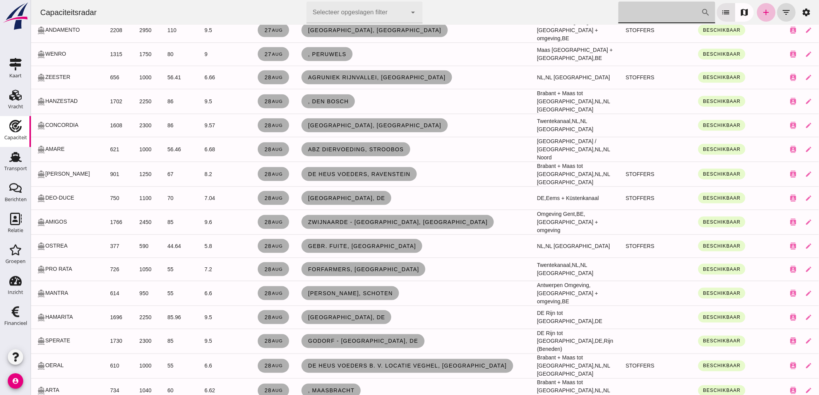
click at [639, 19] on input "[PERSON_NAME] op scheepsnaam" at bounding box center [659, 13] width 83 height 22
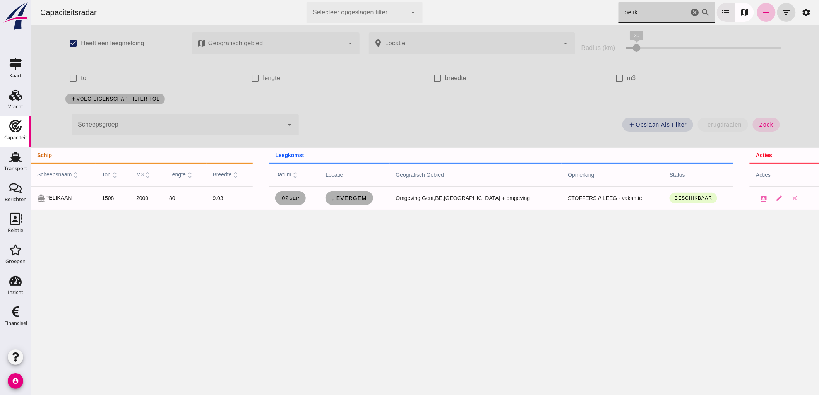
scroll to position [0, 0]
type input "pelik"
click at [371, 204] on link ", Evergem" at bounding box center [348, 198] width 47 height 14
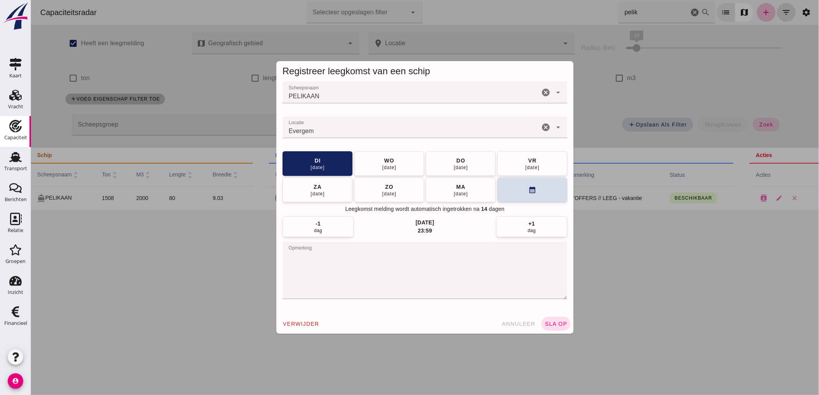
click at [542, 124] on icon "cancel" at bounding box center [545, 127] width 9 height 9
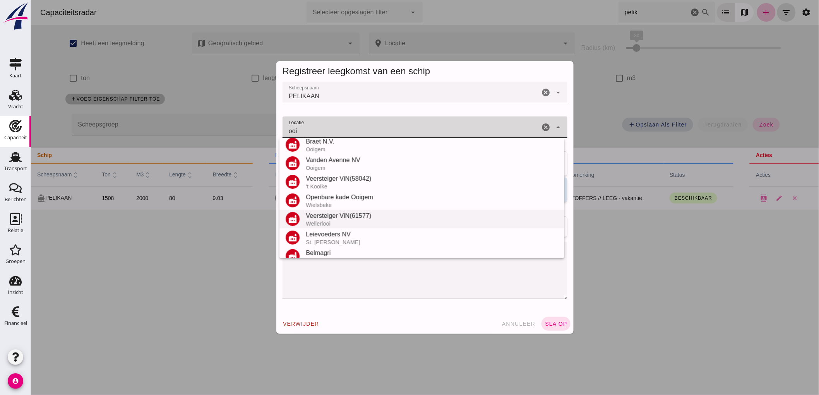
scroll to position [128, 0]
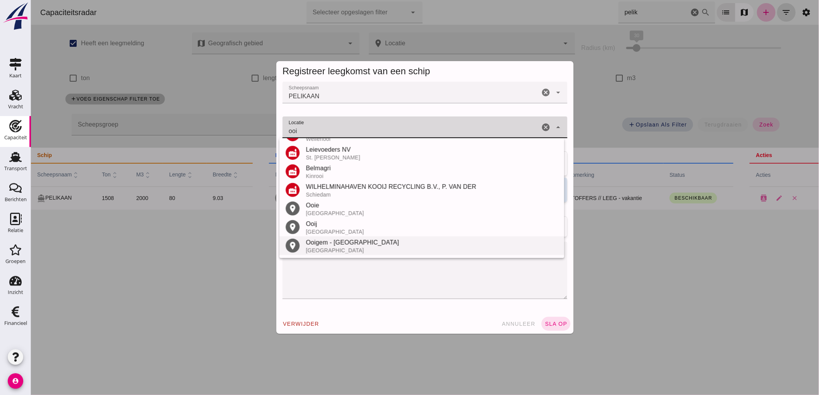
click at [341, 244] on div "Ooigem - [GEOGRAPHIC_DATA]" at bounding box center [431, 242] width 252 height 9
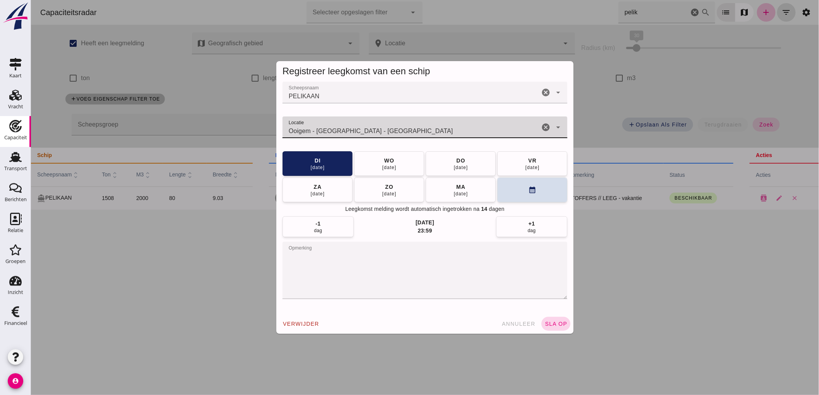
type input "Ooigem - [GEOGRAPHIC_DATA] - [GEOGRAPHIC_DATA]"
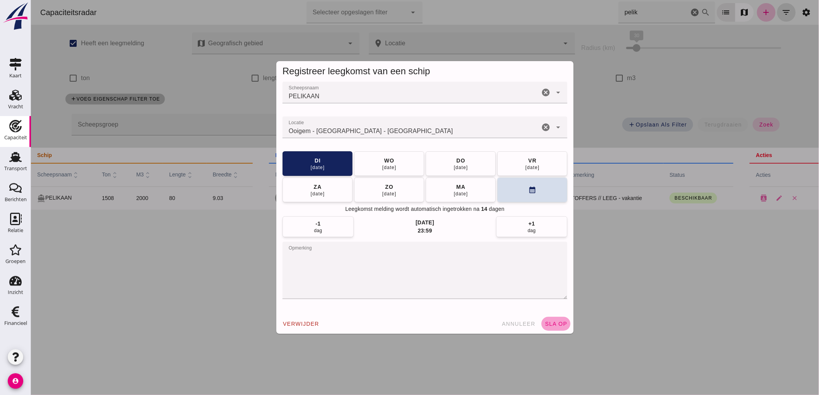
click at [560, 322] on span "sla op" at bounding box center [555, 324] width 23 height 6
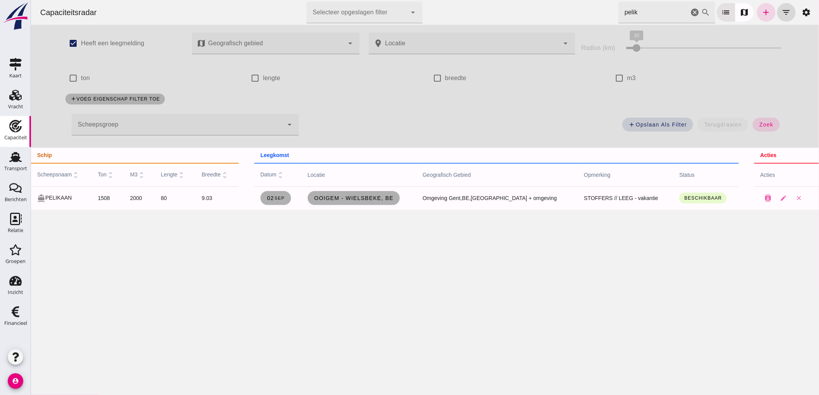
click at [690, 13] on icon "cancel" at bounding box center [694, 12] width 9 height 9
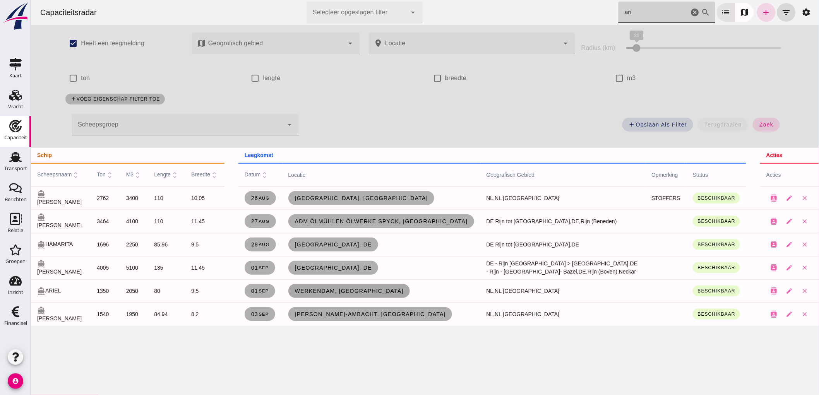
type input "ari"
click at [343, 286] on link "Werkendam, [GEOGRAPHIC_DATA]" at bounding box center [349, 291] width 122 height 14
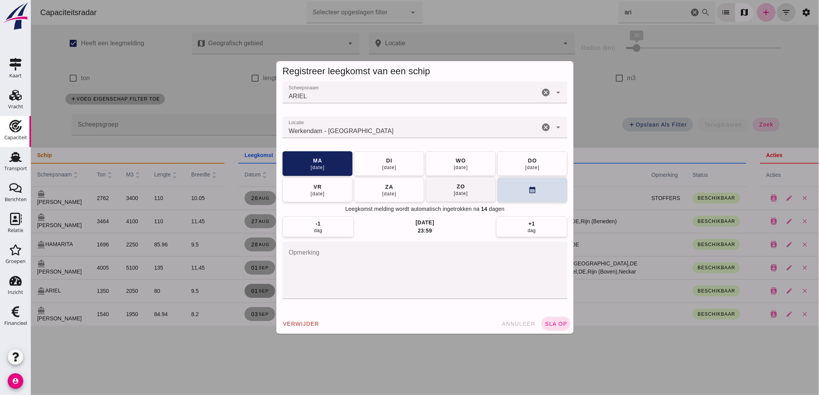
click at [453, 183] on span "[DATE]" at bounding box center [460, 190] width 15 height 14
click at [476, 192] on button "[DATE]" at bounding box center [460, 189] width 70 height 25
click at [475, 194] on button "[DATE]" at bounding box center [460, 189] width 70 height 25
click at [475, 194] on button "[DATE]" at bounding box center [460, 190] width 70 height 25
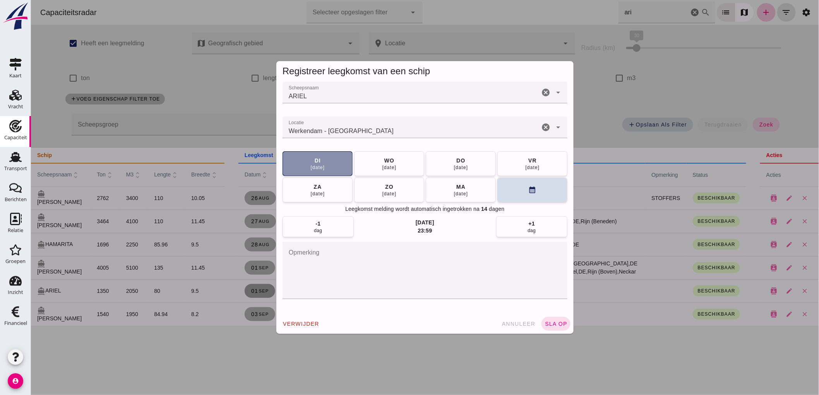
click at [475, 194] on button "[DATE]" at bounding box center [460, 190] width 70 height 25
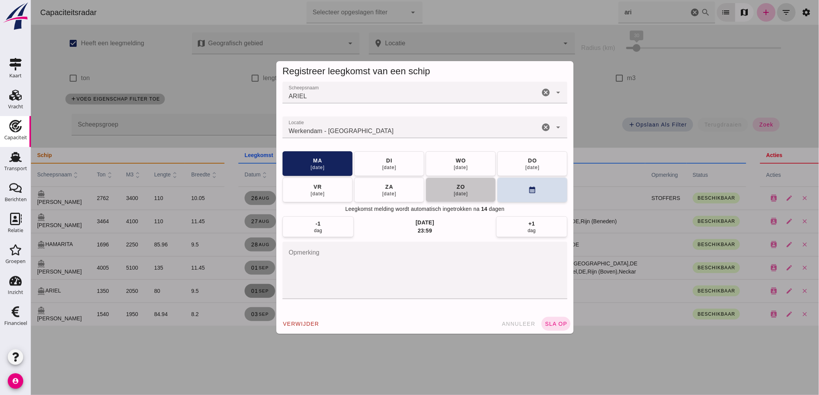
click at [475, 194] on button "[DATE]" at bounding box center [460, 190] width 70 height 25
click at [405, 167] on button "[DATE]" at bounding box center [389, 163] width 70 height 25
click at [377, 266] on textarea "opmerking" at bounding box center [424, 270] width 285 height 57
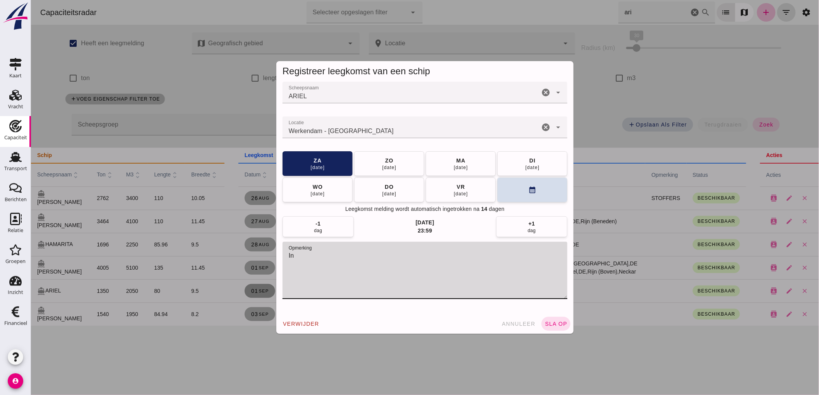
type textarea "I"
type textarea "In de huur bij [PERSON_NAME], proeftijd tot 1-nov."
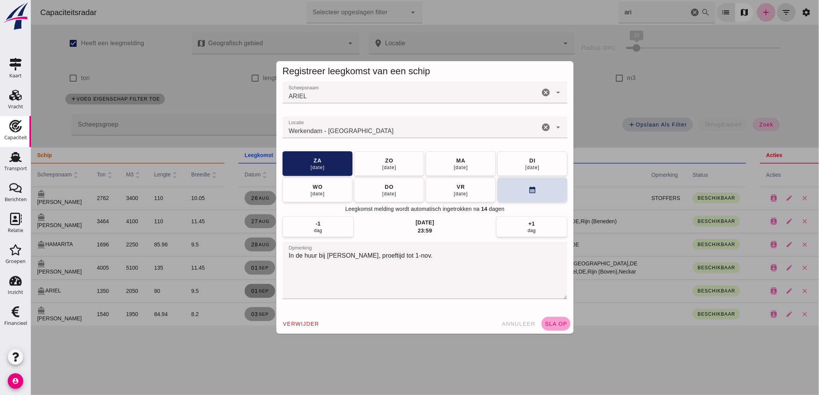
click at [559, 327] on span "sla op" at bounding box center [555, 324] width 23 height 6
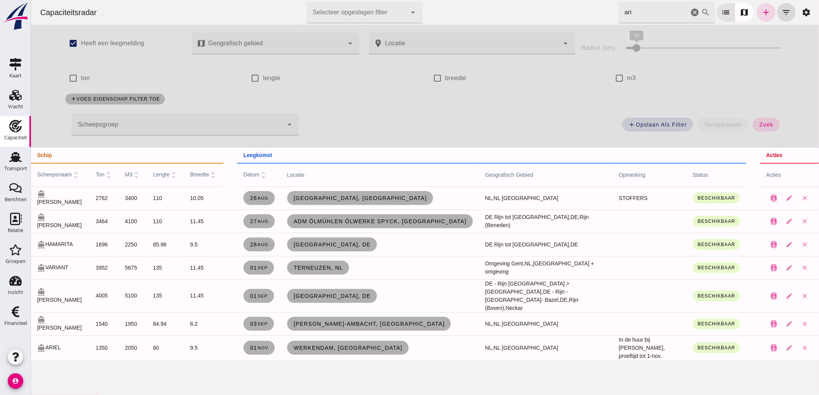
click at [690, 12] on icon "cancel" at bounding box center [694, 12] width 9 height 9
